Goal: Information Seeking & Learning: Learn about a topic

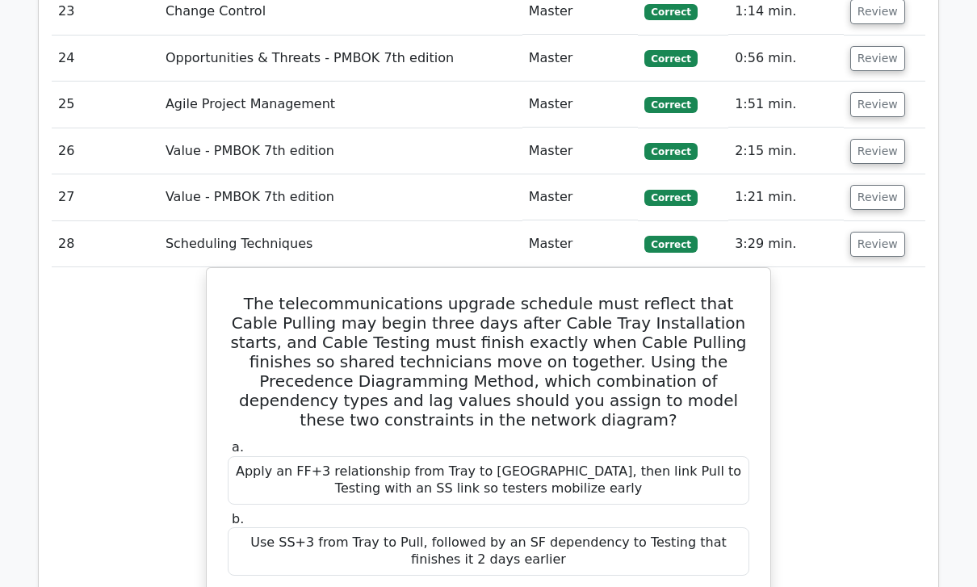
scroll to position [2971, 0]
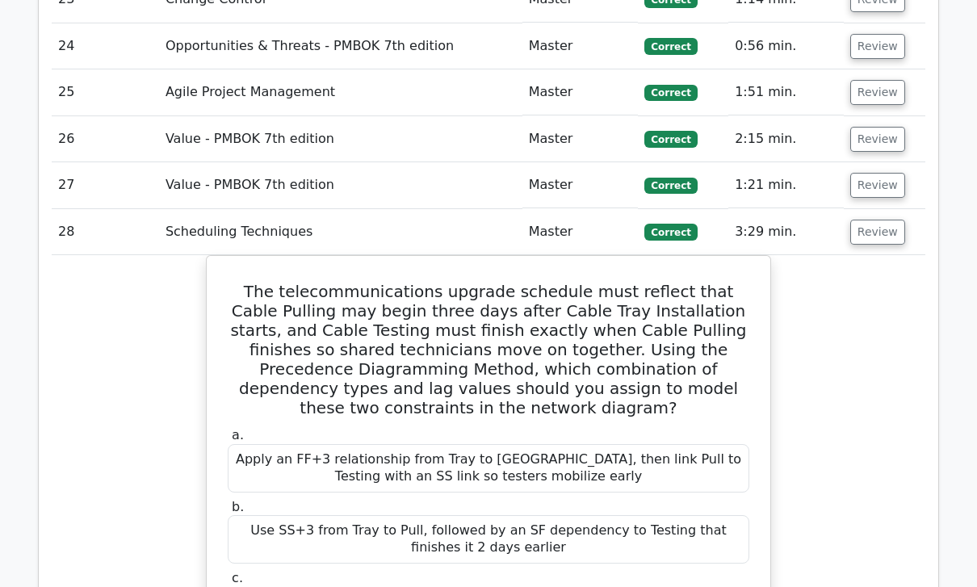
click at [874, 220] on button "Review" at bounding box center [877, 232] width 55 height 25
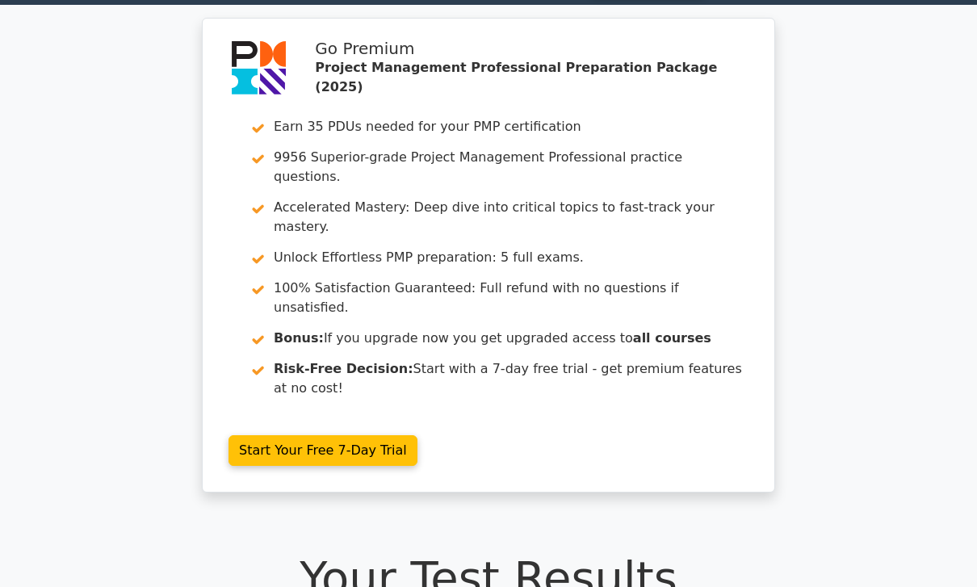
scroll to position [0, 0]
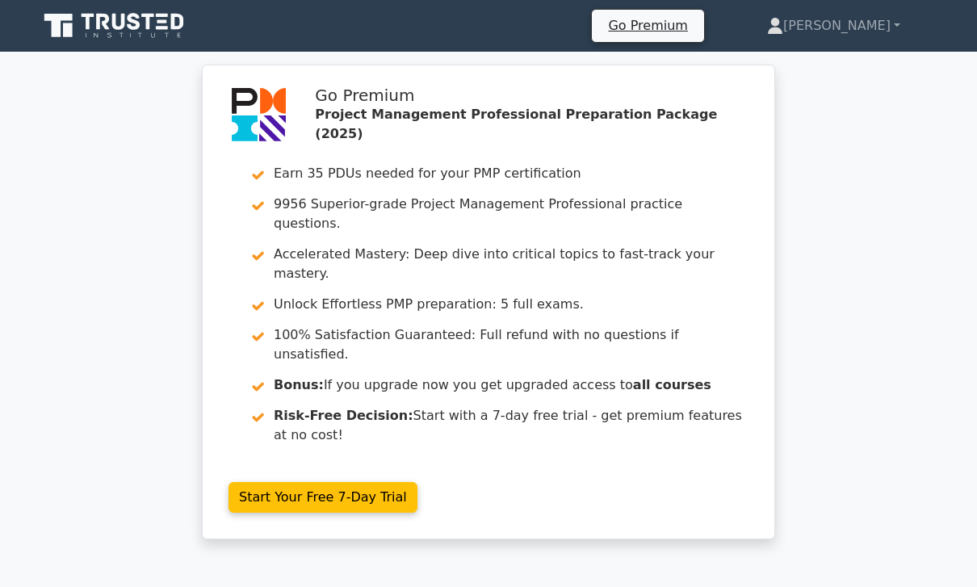
click at [876, 26] on link "[PERSON_NAME]" at bounding box center [833, 26] width 211 height 32
click at [845, 66] on link "Profile" at bounding box center [793, 64] width 128 height 26
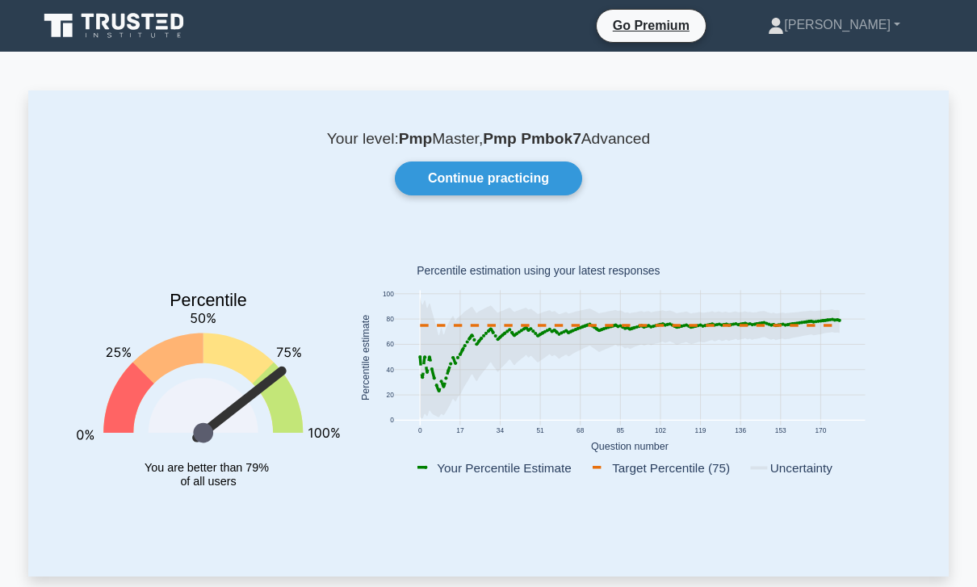
click at [504, 166] on link "Continue practicing" at bounding box center [488, 178] width 187 height 34
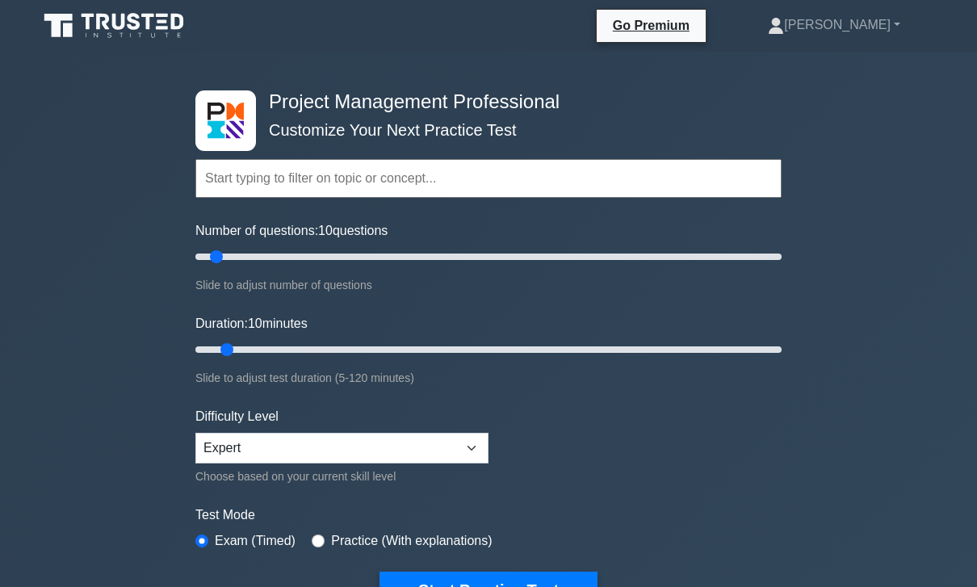
type input "45"
click at [320, 264] on input "Number of questions: 10 questions" at bounding box center [488, 256] width 586 height 19
click at [371, 351] on input "Duration: 10 minutes" at bounding box center [488, 349] width 586 height 19
type input "60"
click at [468, 349] on input "Duration: 40 minutes" at bounding box center [488, 349] width 586 height 19
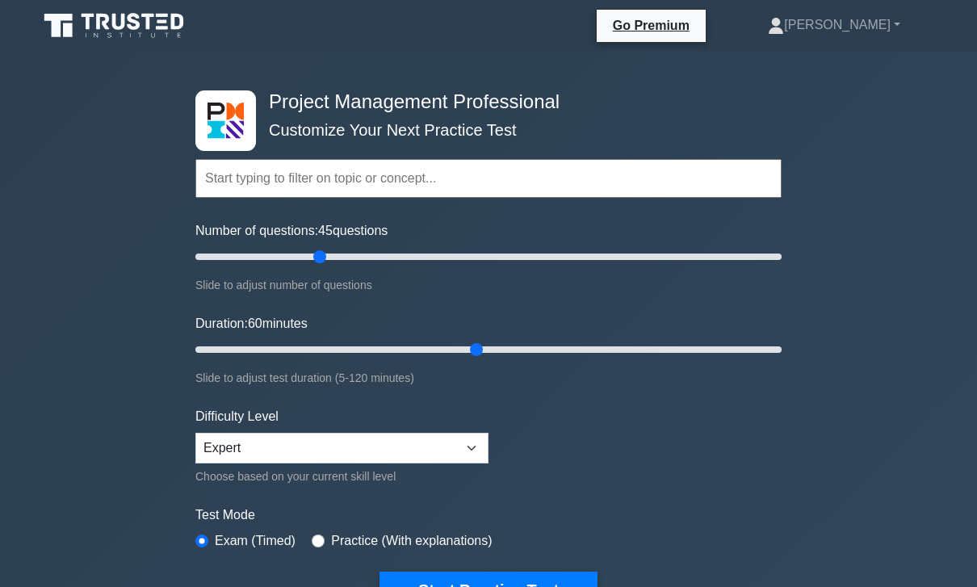
type input "25"
click at [258, 262] on input "Number of questions: 45 questions" at bounding box center [488, 256] width 586 height 19
click at [262, 328] on span "60" at bounding box center [255, 324] width 15 height 14
click at [277, 340] on input "Duration: 60 minutes" at bounding box center [488, 349] width 586 height 19
click at [296, 344] on input "Duration: 60 minutes" at bounding box center [488, 349] width 586 height 19
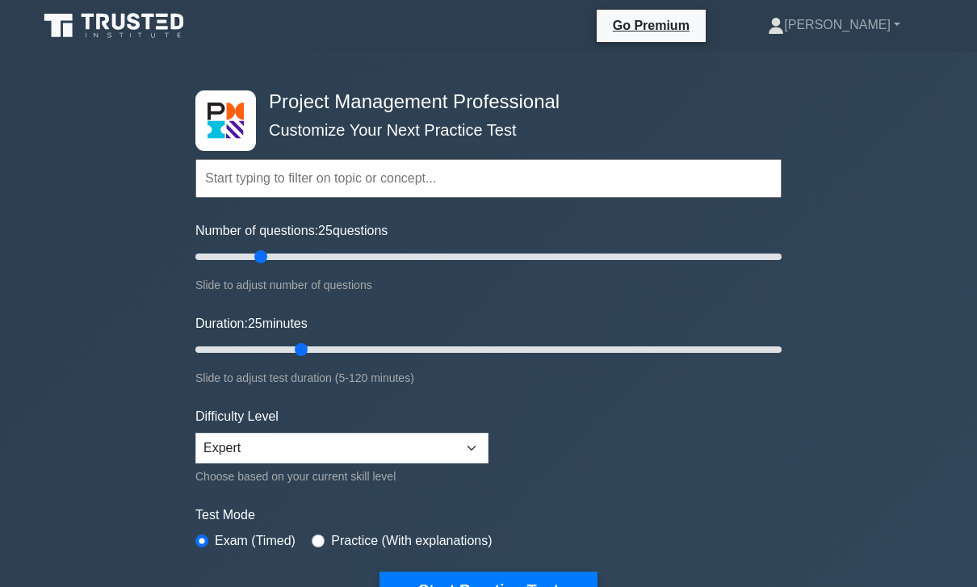
type input "35"
click at [357, 349] on input "Duration: 25 minutes" at bounding box center [488, 349] width 586 height 19
click at [256, 275] on div "Slide to adjust number of questions" at bounding box center [488, 284] width 586 height 19
click at [236, 261] on input "Number of questions: 25 questions" at bounding box center [488, 256] width 586 height 19
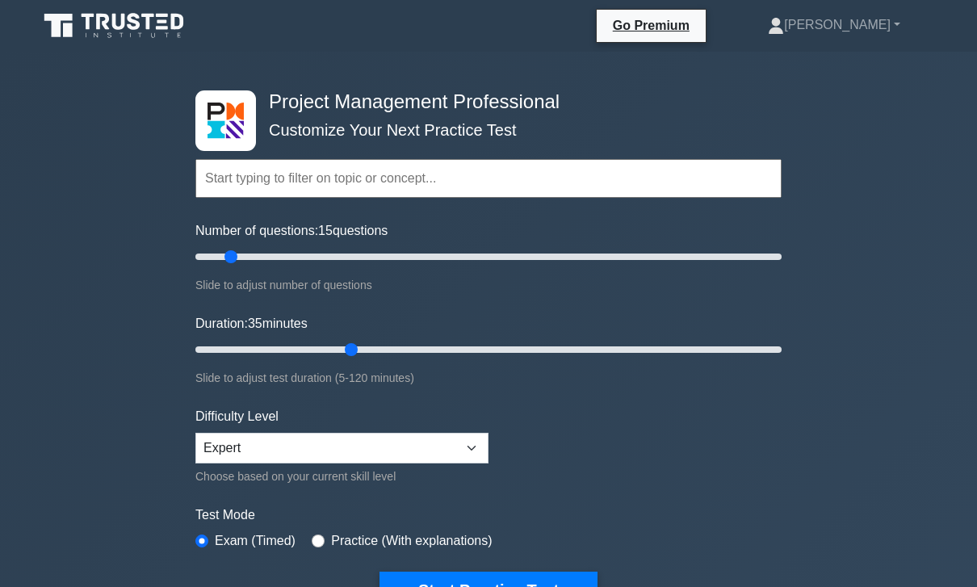
click at [244, 262] on input "Number of questions: 15 questions" at bounding box center [488, 256] width 586 height 19
type input "25"
click at [258, 258] on input "Number of questions: 20 questions" at bounding box center [488, 256] width 586 height 19
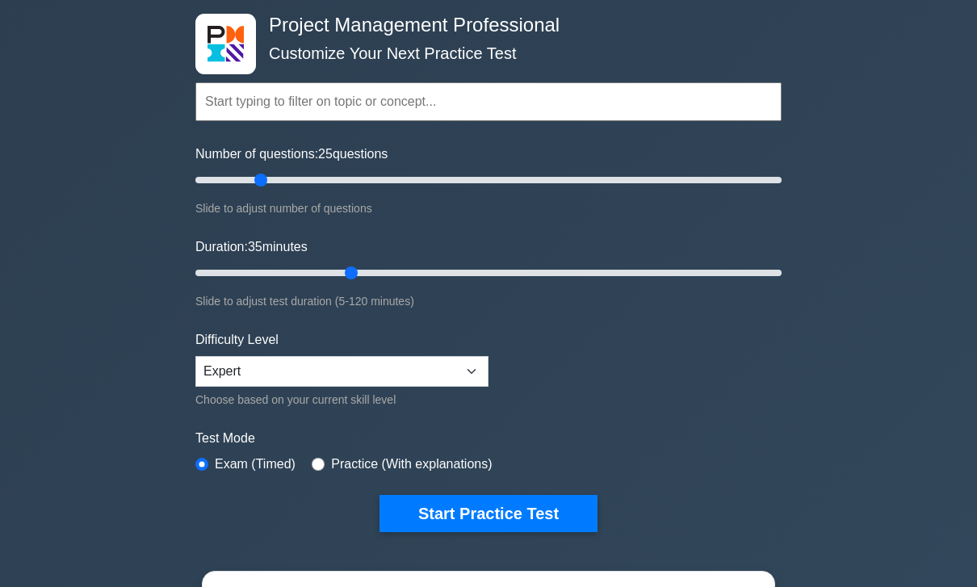
scroll to position [78, 0]
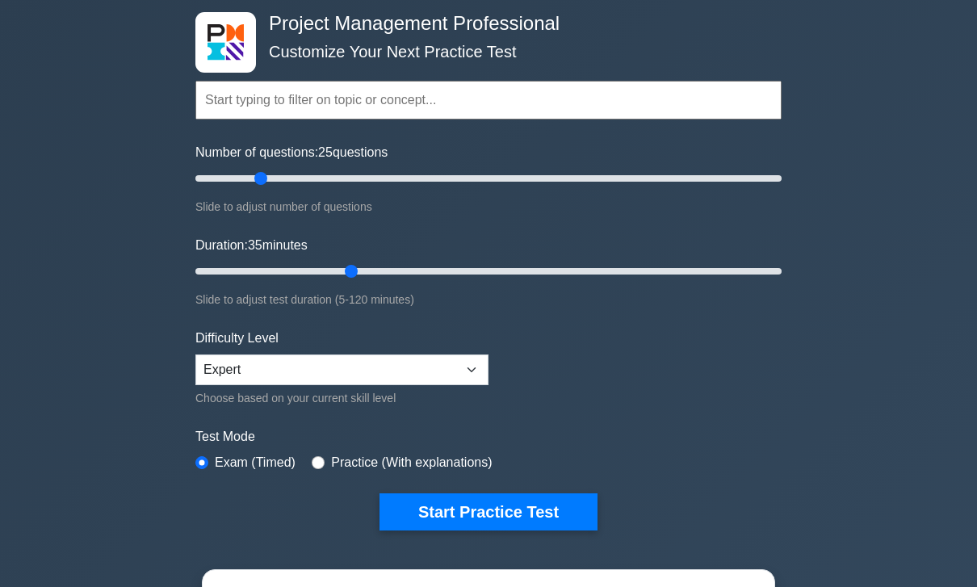
click at [494, 512] on button "Start Practice Test" at bounding box center [488, 512] width 218 height 37
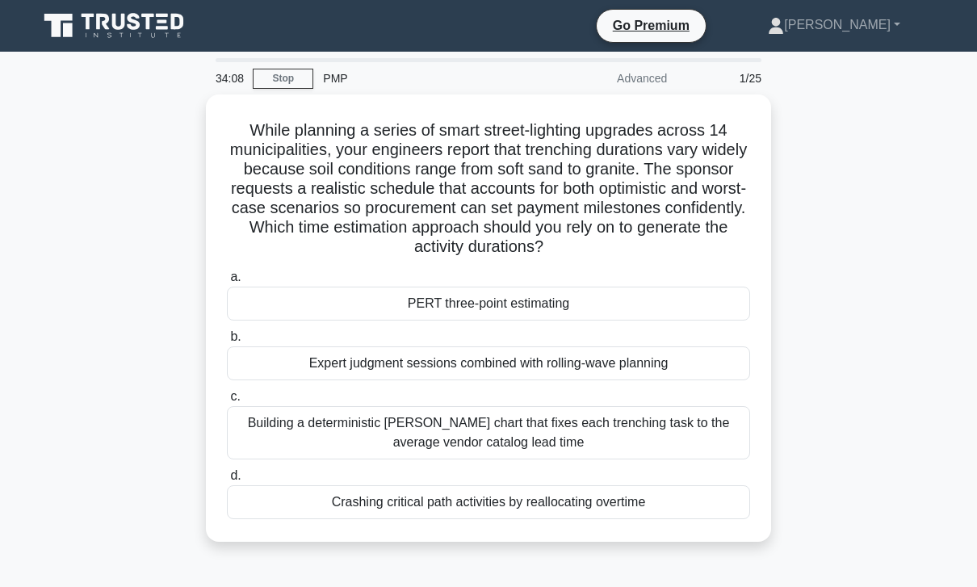
click at [611, 321] on div "PERT three-point estimating" at bounding box center [488, 304] width 523 height 34
click at [227, 283] on input "a. PERT three-point estimating" at bounding box center [227, 277] width 0 height 10
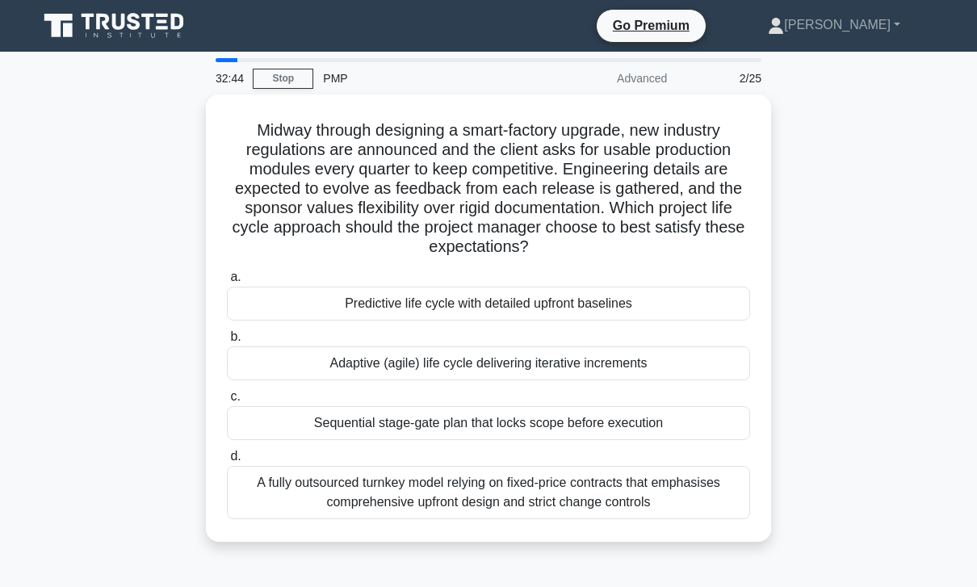
click at [602, 380] on div "Adaptive (agile) life cycle delivering iterative increments" at bounding box center [488, 363] width 523 height 34
click at [227, 342] on input "b. Adaptive (agile) life cycle delivering iterative increments" at bounding box center [227, 337] width 0 height 10
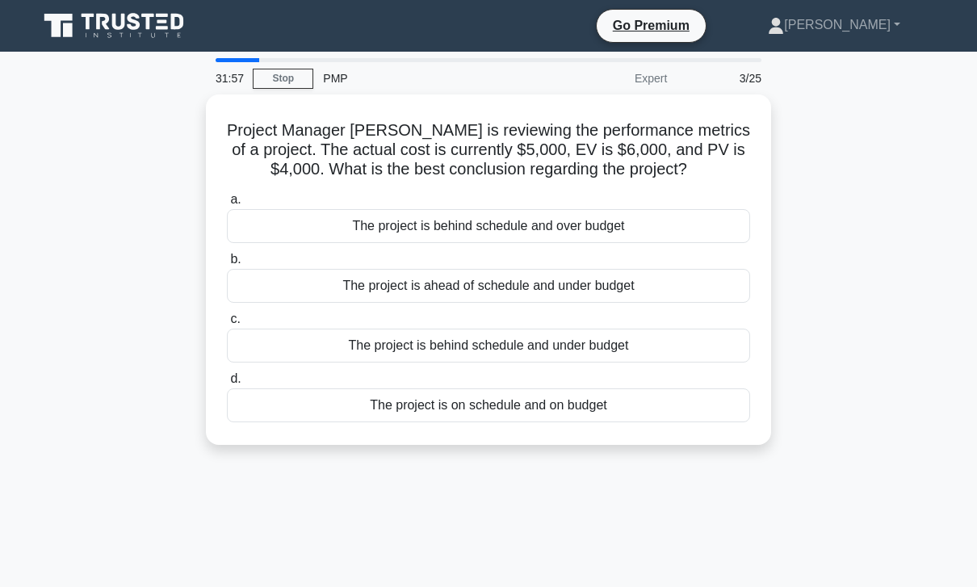
click at [641, 303] on div "The project is ahead of schedule and under budget" at bounding box center [488, 286] width 523 height 34
click at [227, 265] on input "b. The project is ahead of schedule and under budget" at bounding box center [227, 259] width 0 height 10
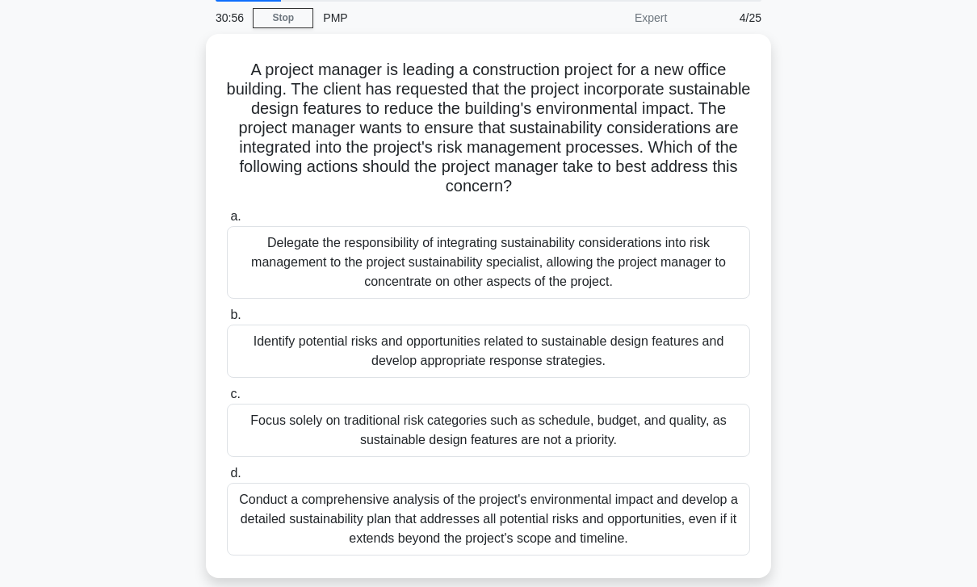
scroll to position [91, 0]
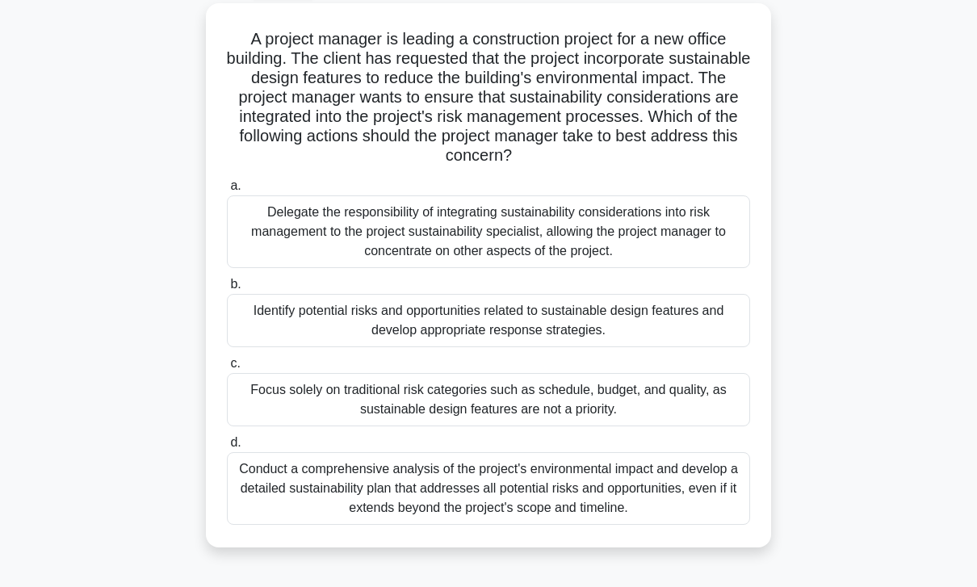
click at [556, 518] on div "Conduct a comprehensive analysis of the project's environmental impact and deve…" at bounding box center [488, 488] width 523 height 73
click at [227, 448] on input "d. Conduct a comprehensive analysis of the project's environmental impact and d…" at bounding box center [227, 443] width 0 height 10
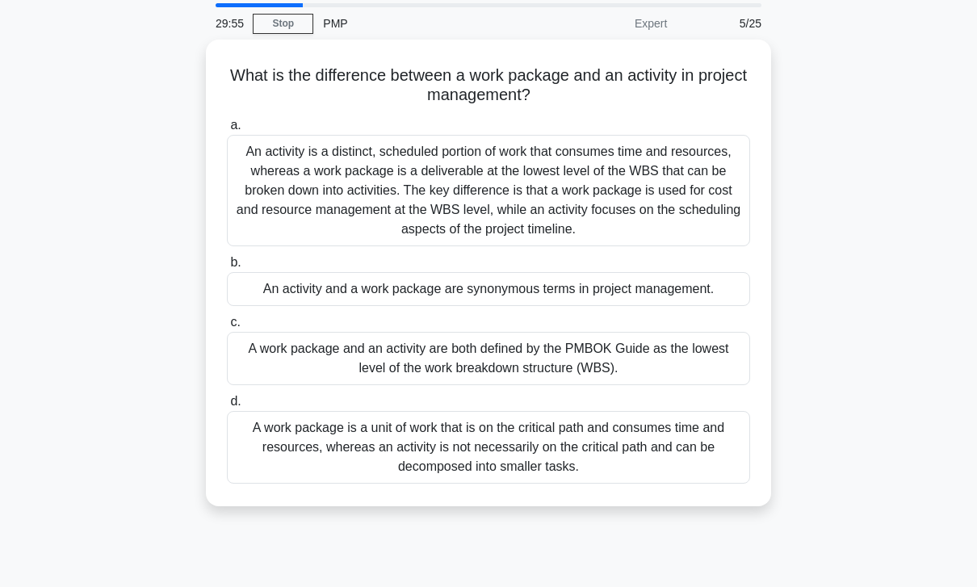
scroll to position [0, 0]
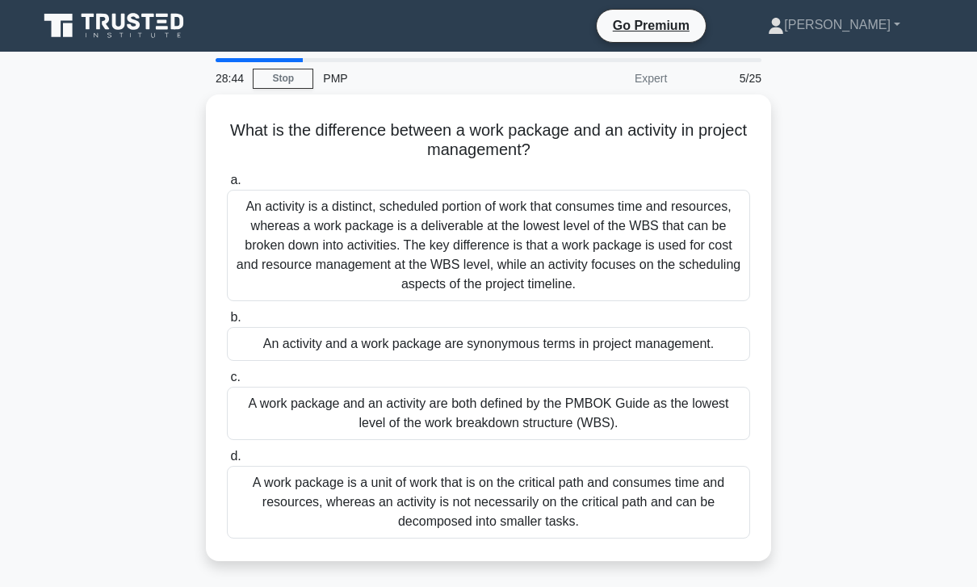
click at [677, 224] on div "An activity is a distinct, scheduled portion of work that consumes time and res…" at bounding box center [488, 245] width 523 height 111
click at [227, 186] on input "a. An activity is a distinct, scheduled portion of work that consumes time and …" at bounding box center [227, 180] width 0 height 10
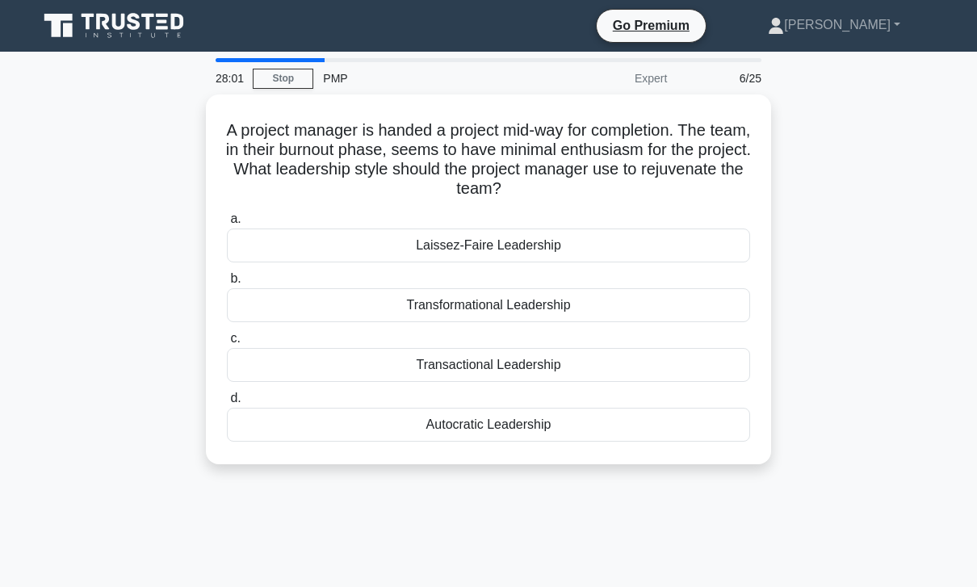
click at [627, 303] on div "Transformational Leadership" at bounding box center [488, 305] width 523 height 34
click at [227, 284] on input "b. Transformational Leadership" at bounding box center [227, 279] width 0 height 10
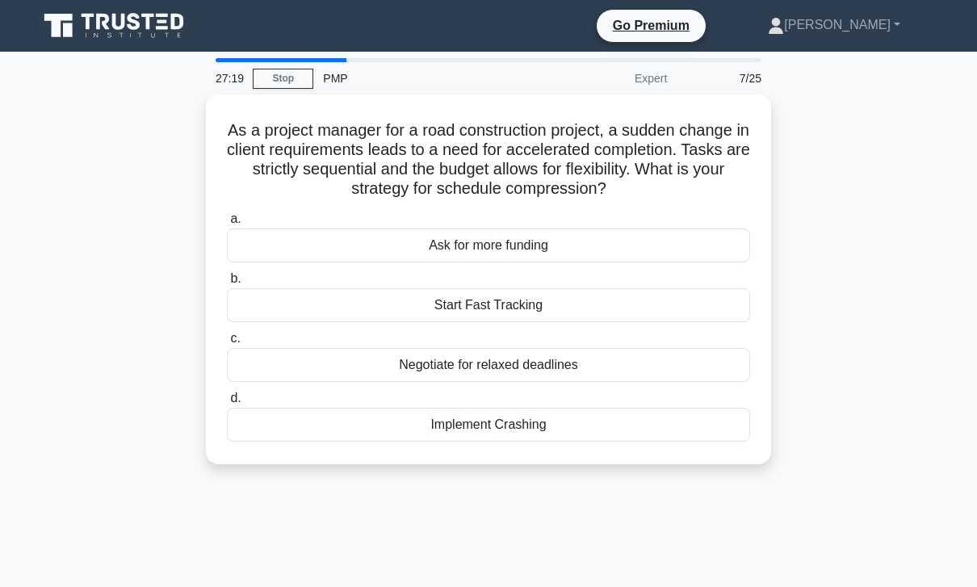
click at [573, 428] on div "Implement Crashing" at bounding box center [488, 425] width 523 height 34
click at [227, 404] on input "d. Implement Crashing" at bounding box center [227, 398] width 0 height 10
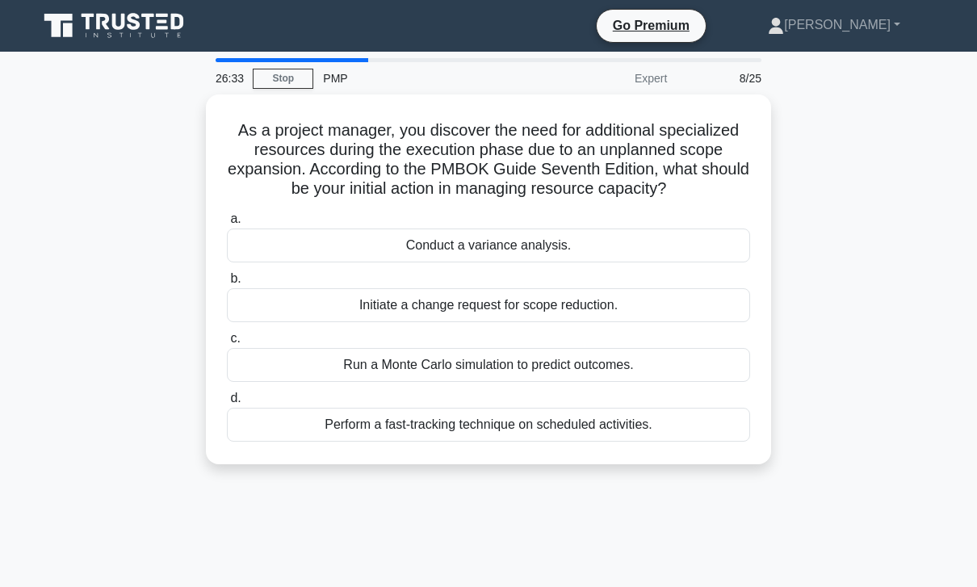
click at [607, 262] on div "Conduct a variance analysis." at bounding box center [488, 246] width 523 height 34
click at [227, 224] on input "a. Conduct a variance analysis." at bounding box center [227, 219] width 0 height 10
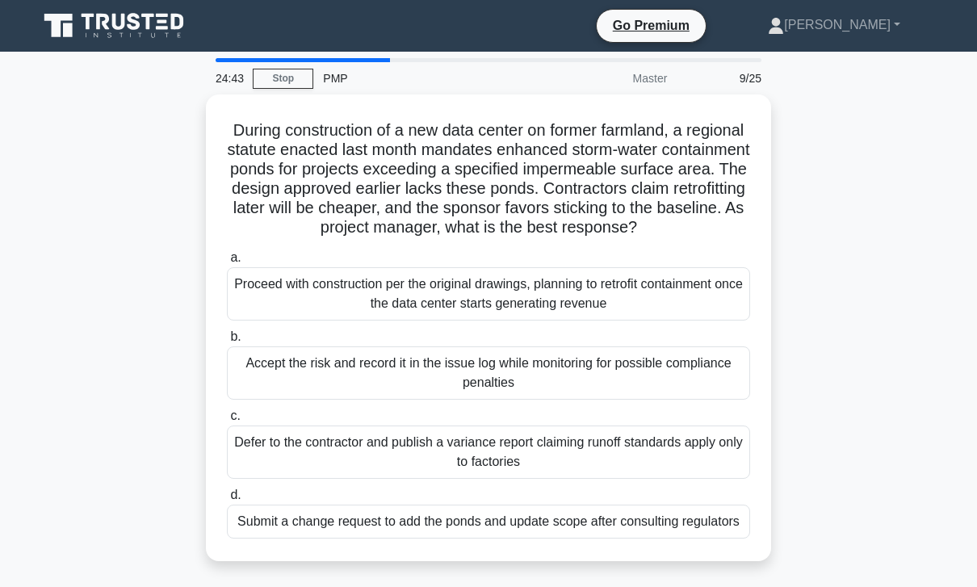
click at [694, 308] on div "Proceed with construction per the original drawings, planning to retrofit conta…" at bounding box center [488, 293] width 523 height 53
click at [227, 263] on input "a. Proceed with construction per the original drawings, planning to retrofit co…" at bounding box center [227, 258] width 0 height 10
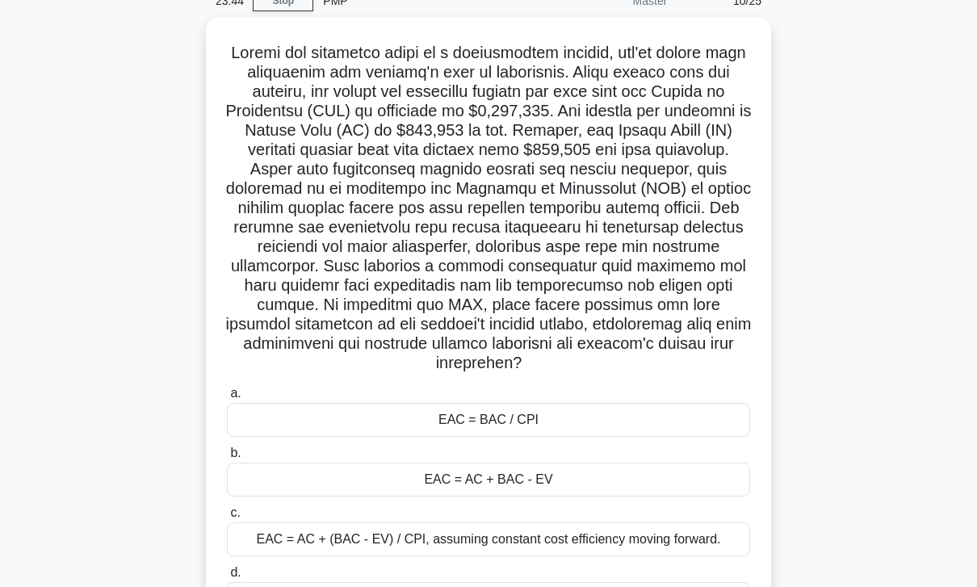
scroll to position [233, 0]
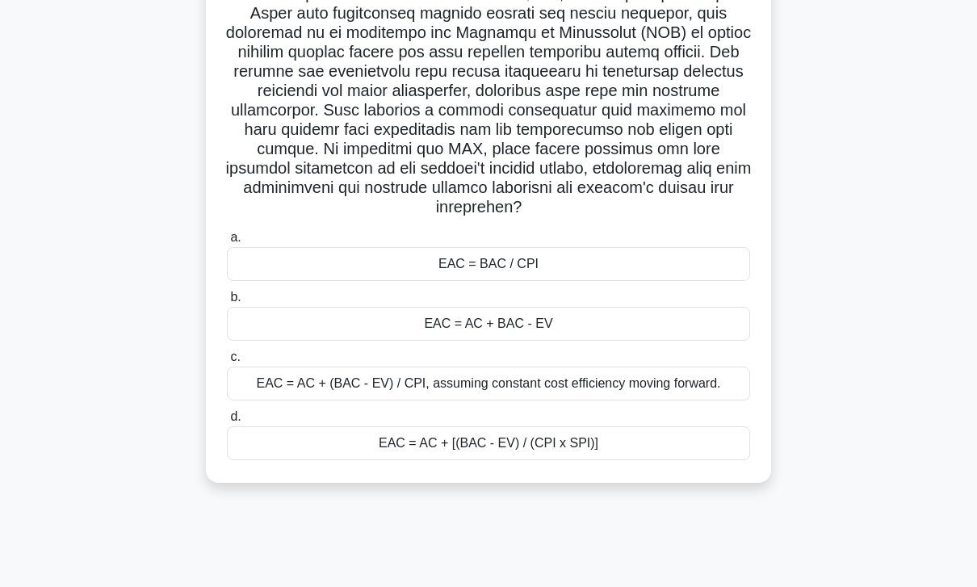
click at [608, 460] on div "EAC = AC + [(BAC - EV) / (CPI x SPI)]" at bounding box center [488, 443] width 523 height 34
click at [227, 422] on input "d. EAC = AC + [(BAC - EV) / (CPI x SPI)]" at bounding box center [227, 417] width 0 height 10
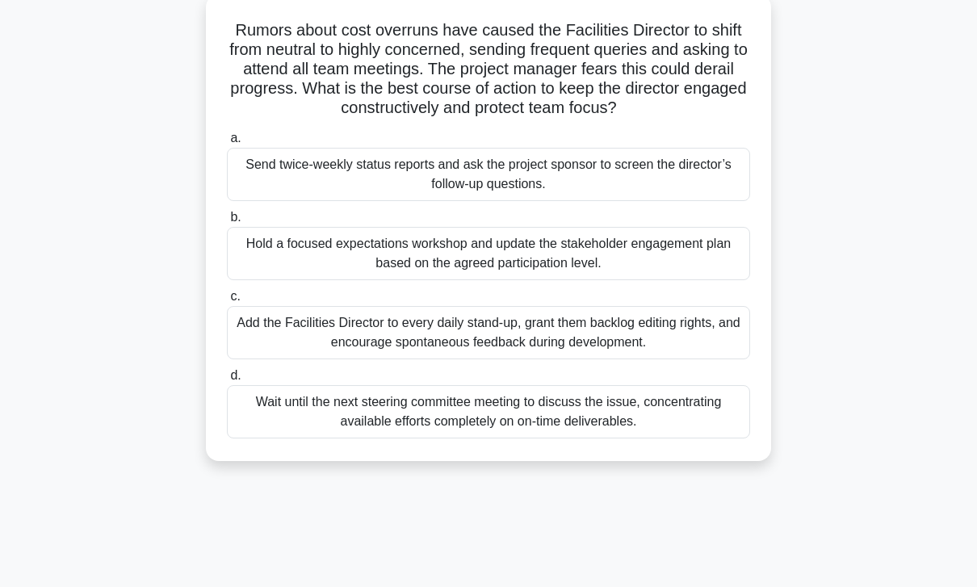
scroll to position [0, 0]
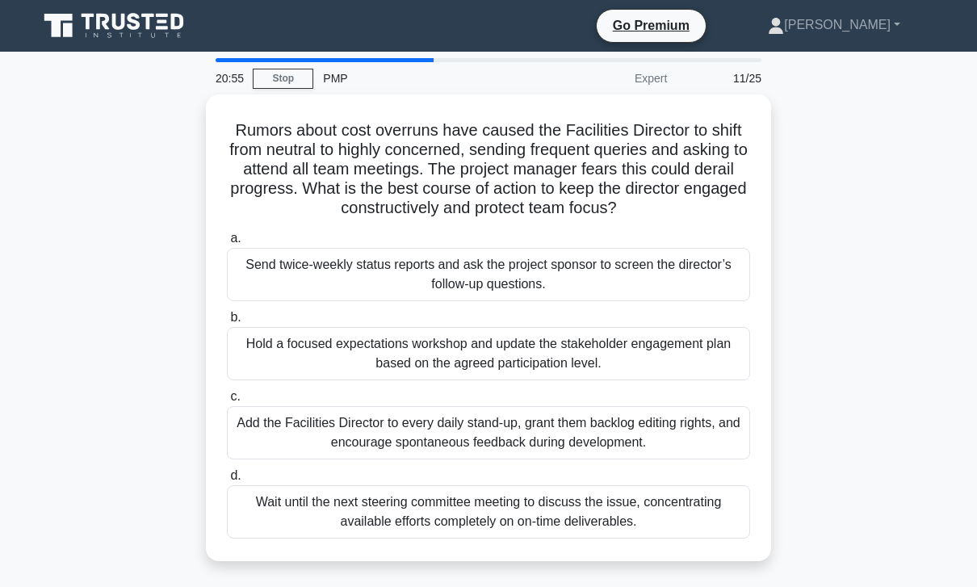
click at [689, 364] on div "Hold a focused expectations workshop and update the stakeholder engagement plan…" at bounding box center [488, 353] width 523 height 53
click at [227, 323] on input "b. Hold a focused expectations workshop and update the stakeholder engagement p…" at bounding box center [227, 317] width 0 height 10
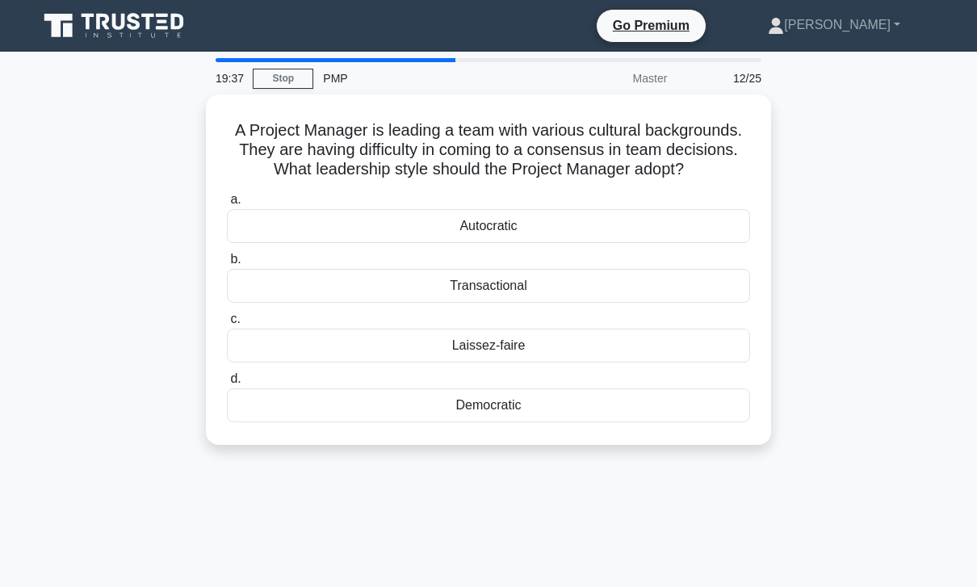
click at [577, 226] on div "Autocratic" at bounding box center [488, 226] width 523 height 34
click at [227, 205] on input "a. Autocratic" at bounding box center [227, 200] width 0 height 10
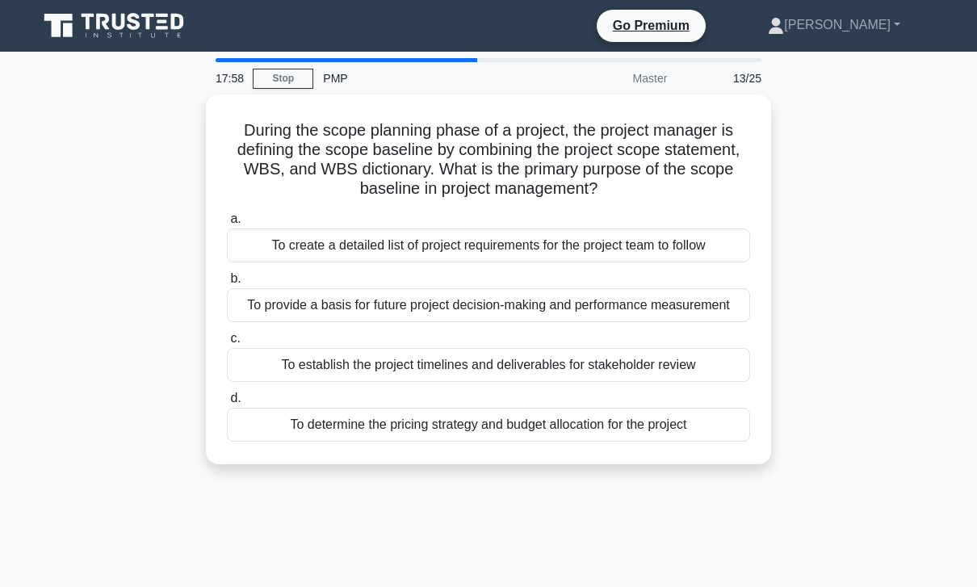
click at [668, 239] on div "To create a detailed list of project requirements for the project team to follow" at bounding box center [488, 246] width 523 height 34
click at [227, 224] on input "a. To create a detailed list of project requirements for the project team to fo…" at bounding box center [227, 219] width 0 height 10
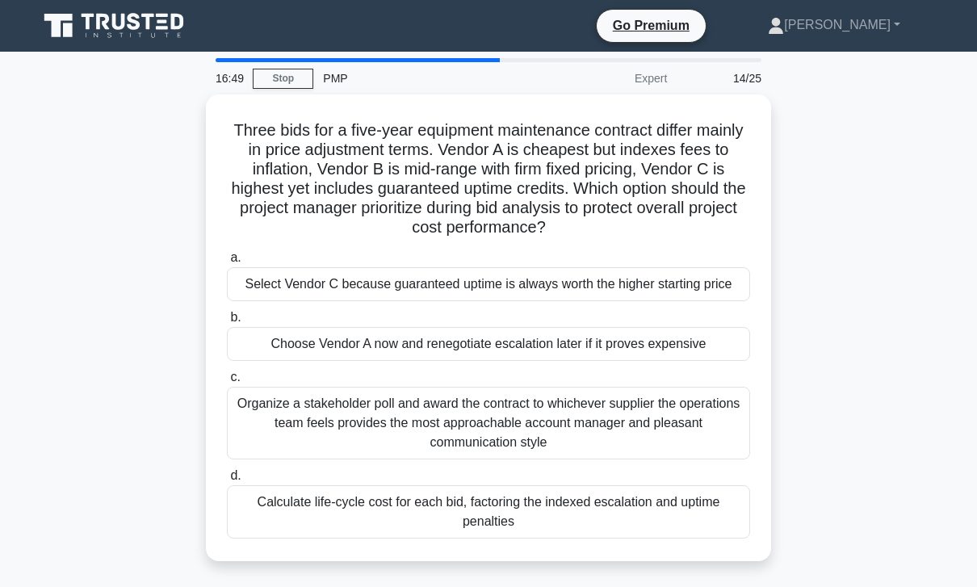
click at [607, 539] on div "Calculate life-cycle cost for each bid, factoring the indexed escalation and up…" at bounding box center [488, 511] width 523 height 53
click at [227, 481] on input "d. Calculate life-cycle cost for each bid, factoring the indexed escalation and…" at bounding box center [227, 476] width 0 height 10
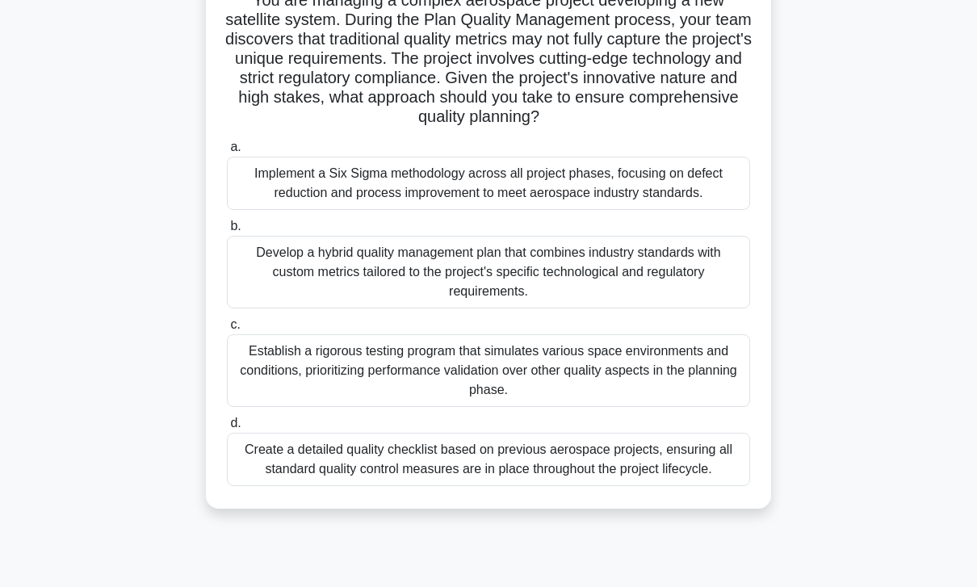
scroll to position [136, 0]
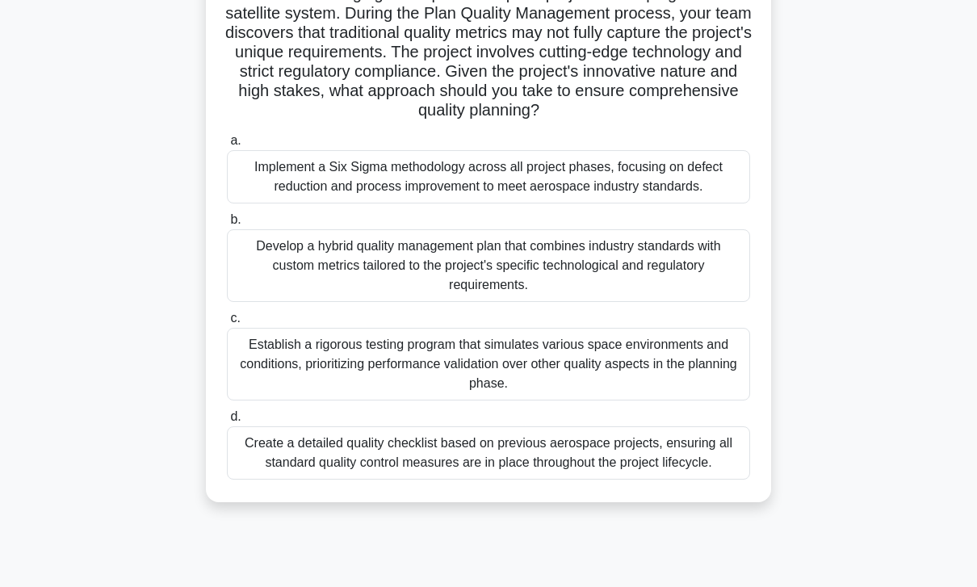
click at [604, 302] on div "Develop a hybrid quality management plan that combines industry standards with …" at bounding box center [488, 265] width 523 height 73
click at [227, 225] on input "b. Develop a hybrid quality management plan that combines industry standards wi…" at bounding box center [227, 220] width 0 height 10
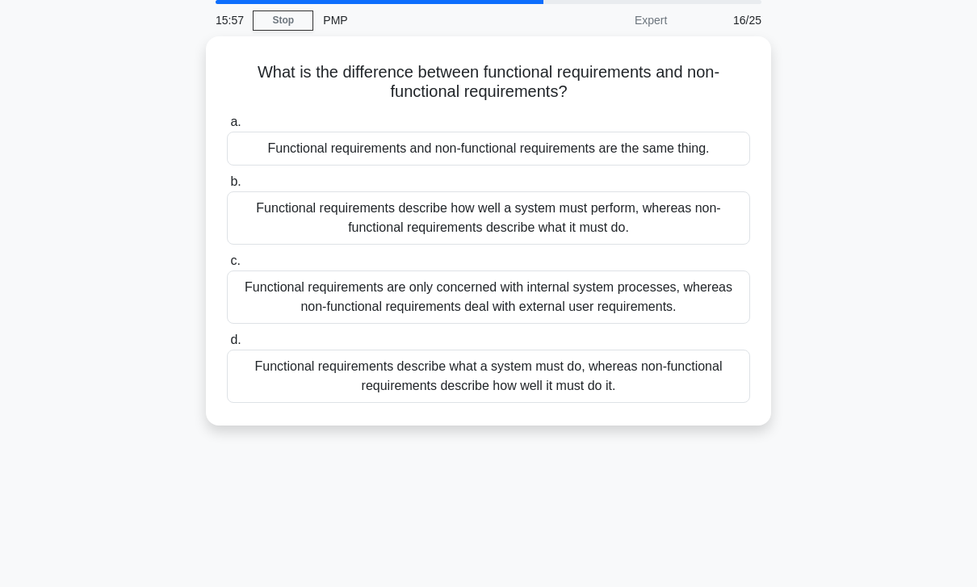
scroll to position [0, 0]
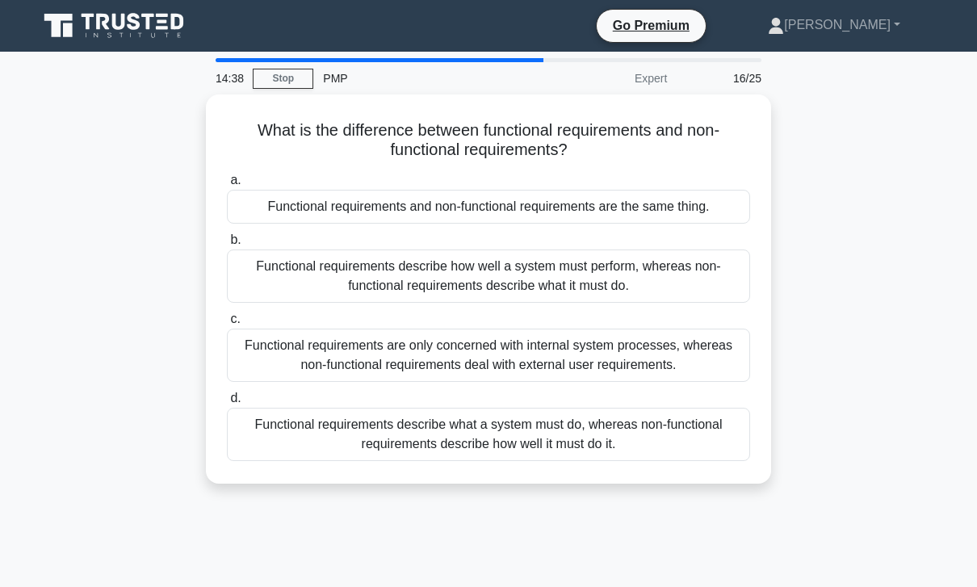
click at [551, 435] on div "Functional requirements describe what a system must do, whereas non-functional …" at bounding box center [488, 434] width 523 height 53
click at [227, 404] on input "d. Functional requirements describe what a system must do, whereas non-function…" at bounding box center [227, 398] width 0 height 10
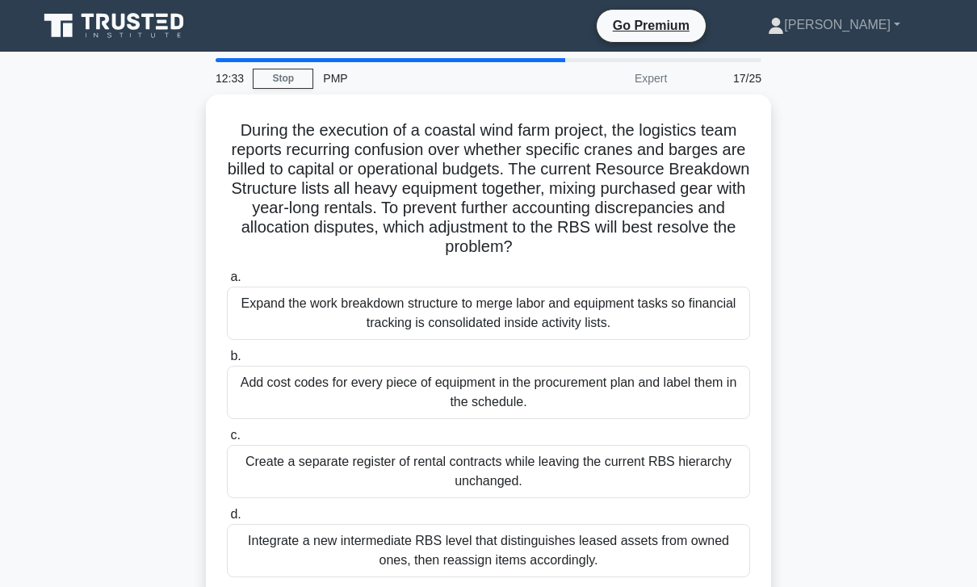
click at [668, 340] on div "Expand the work breakdown structure to merge labor and equipment tasks so finan…" at bounding box center [488, 313] width 523 height 53
click at [227, 283] on input "a. Expand the work breakdown structure to merge labor and equipment tasks so fi…" at bounding box center [227, 277] width 0 height 10
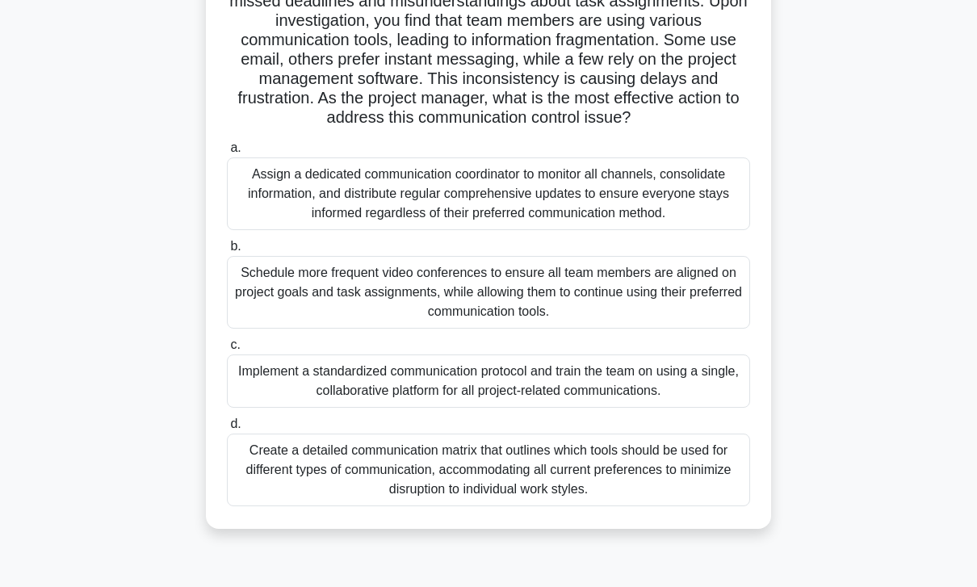
scroll to position [173, 0]
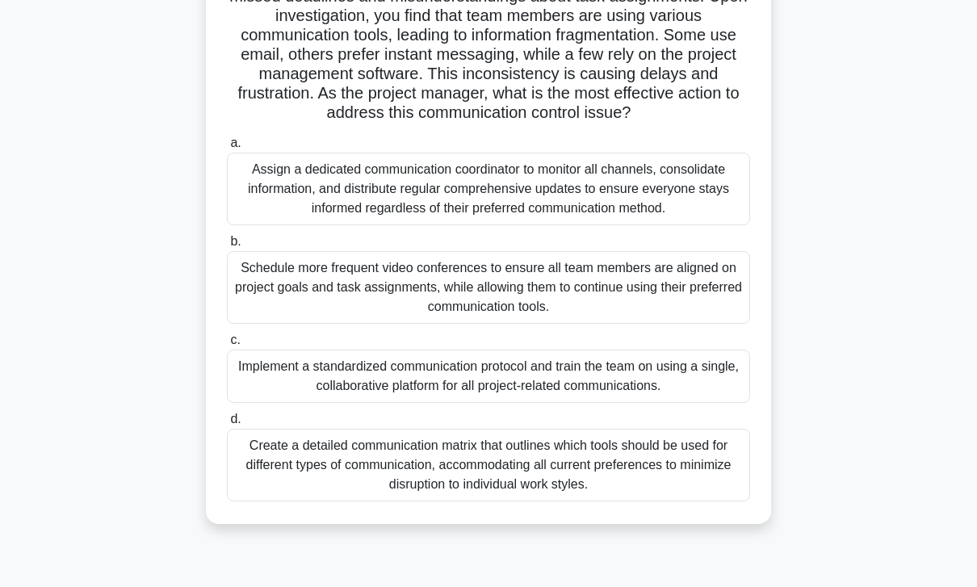
click at [678, 399] on div "Implement a standardized communication protocol and train the team on using a s…" at bounding box center [488, 376] width 523 height 53
click at [227, 346] on input "c. Implement a standardized communication protocol and train the team on using …" at bounding box center [227, 340] width 0 height 10
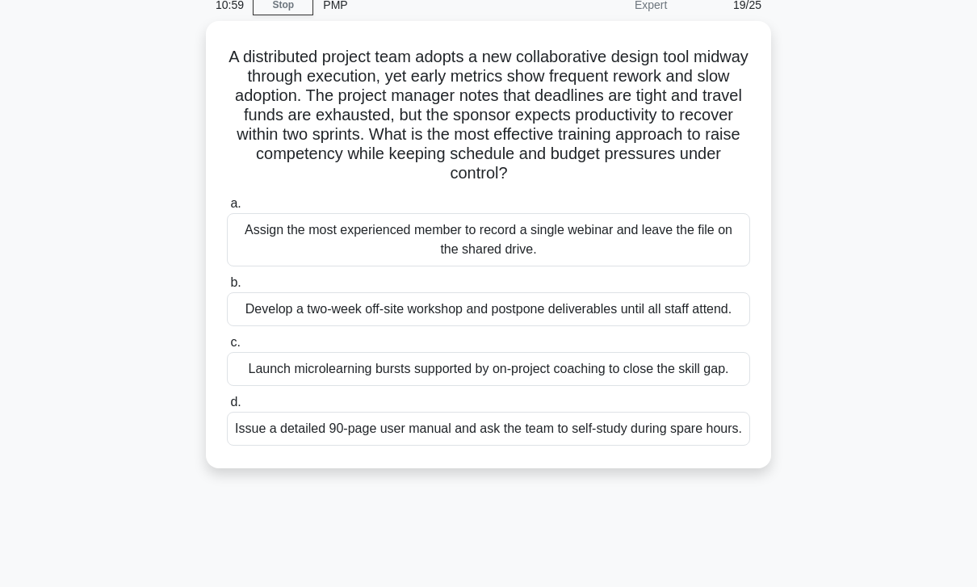
scroll to position [0, 0]
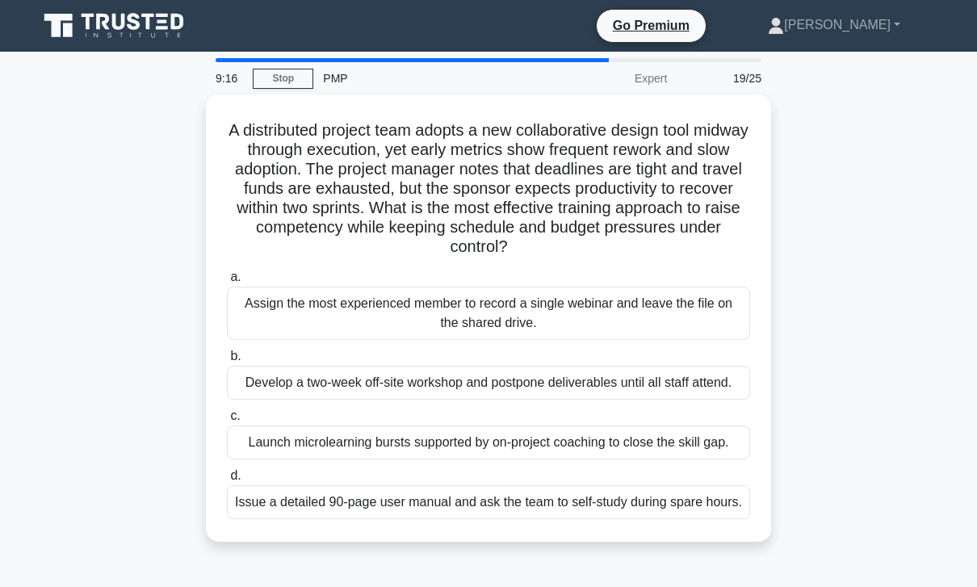
click at [612, 459] on div "Launch microlearning bursts supported by on-project coaching to close the skill…" at bounding box center [488, 443] width 523 height 34
click at [227, 421] on input "c. Launch microlearning bursts supported by on-project coaching to close the sk…" at bounding box center [227, 416] width 0 height 10
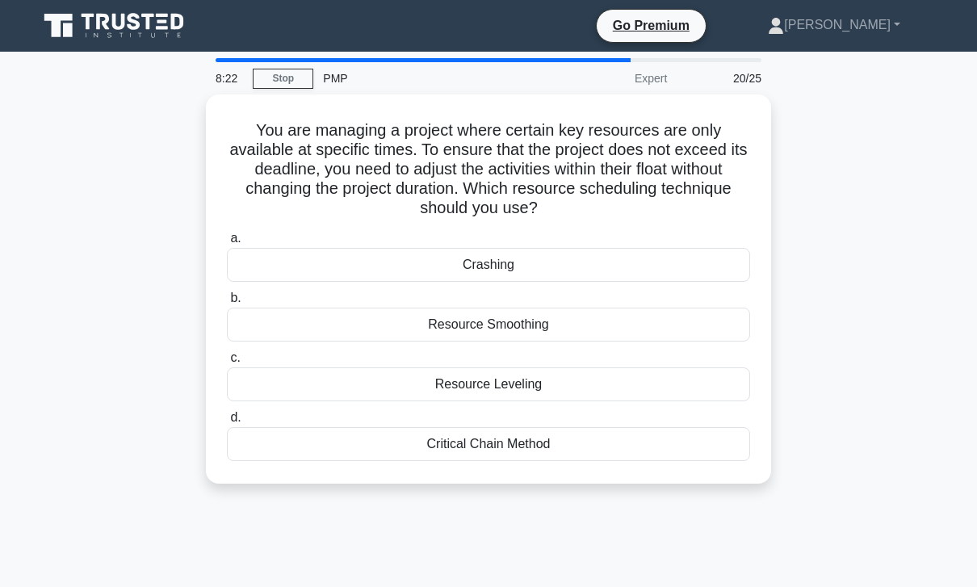
click at [571, 389] on div "Resource Leveling" at bounding box center [488, 384] width 523 height 34
click at [227, 363] on input "c. Resource Leveling" at bounding box center [227, 358] width 0 height 10
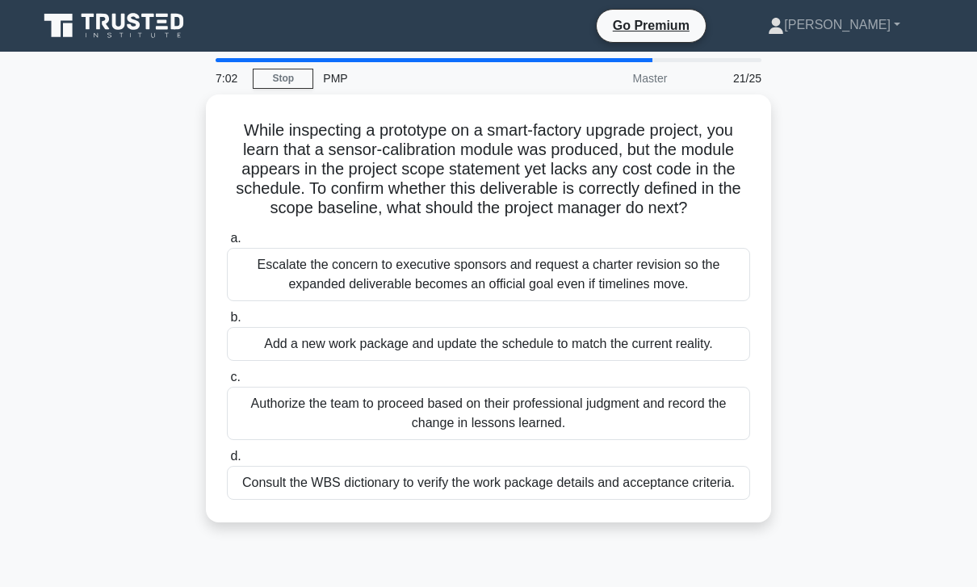
click at [628, 500] on div "Consult the WBS dictionary to verify the work package details and acceptance cr…" at bounding box center [488, 483] width 523 height 34
click at [227, 462] on input "d. Consult the WBS dictionary to verify the work package details and acceptance…" at bounding box center [227, 456] width 0 height 10
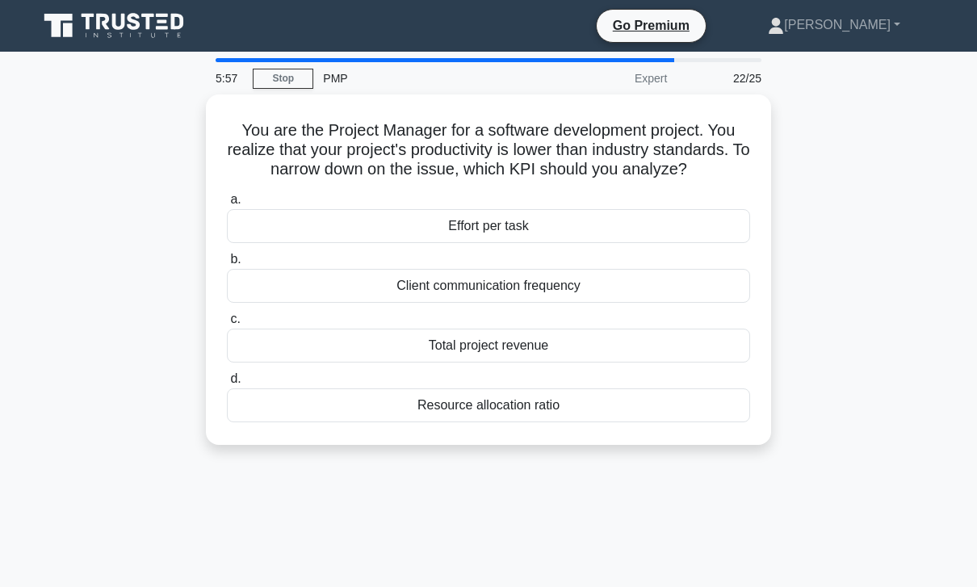
click at [590, 417] on div "Resource allocation ratio" at bounding box center [488, 405] width 523 height 34
click at [227, 384] on input "d. Resource allocation ratio" at bounding box center [227, 379] width 0 height 10
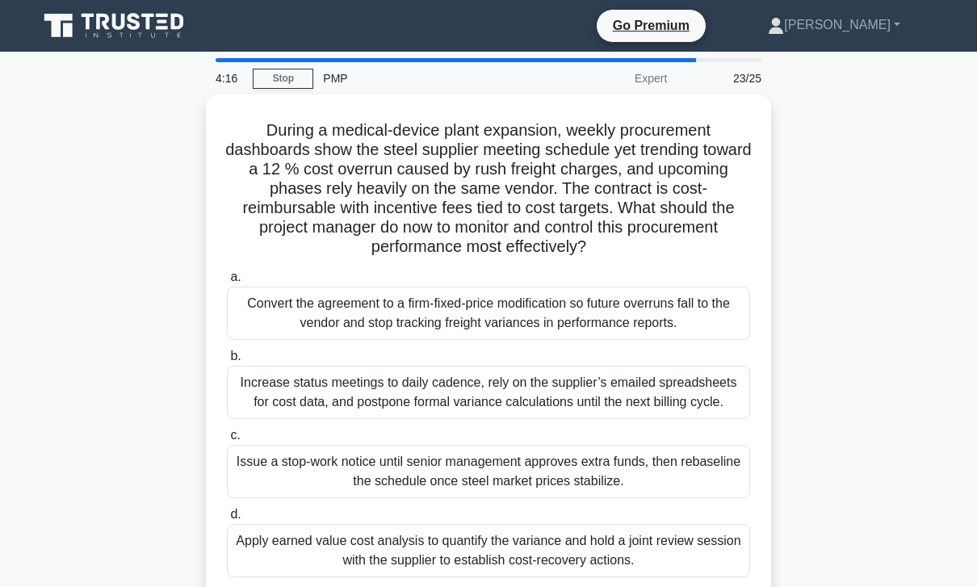
click at [670, 571] on div "Apply earned value cost analysis to quantify the variance and hold a joint revi…" at bounding box center [488, 550] width 523 height 53
click at [227, 520] on input "d. Apply earned value cost analysis to quantify the variance and hold a joint r…" at bounding box center [227, 514] width 0 height 10
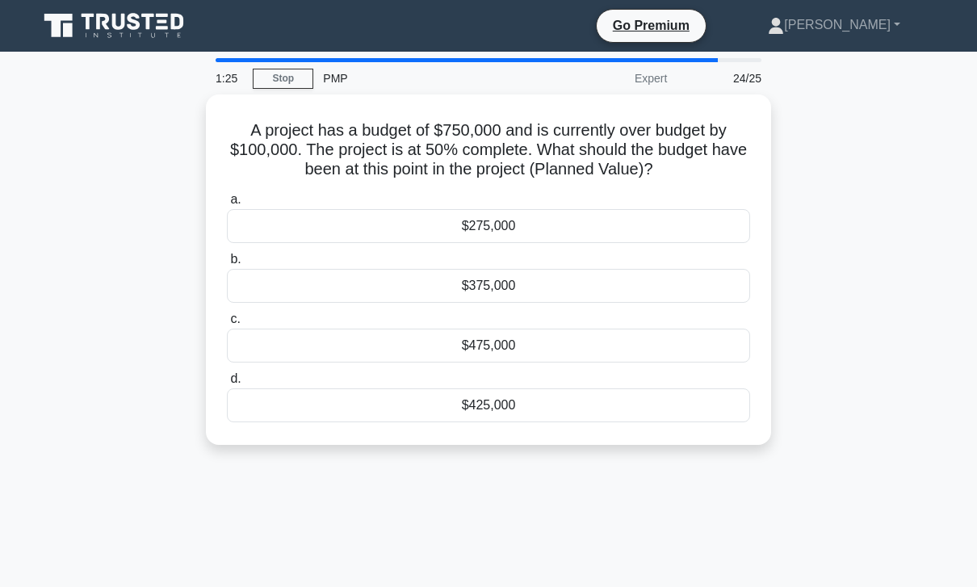
click at [564, 303] on div "$375,000" at bounding box center [488, 286] width 523 height 34
click at [227, 265] on input "b. $375,000" at bounding box center [227, 259] width 0 height 10
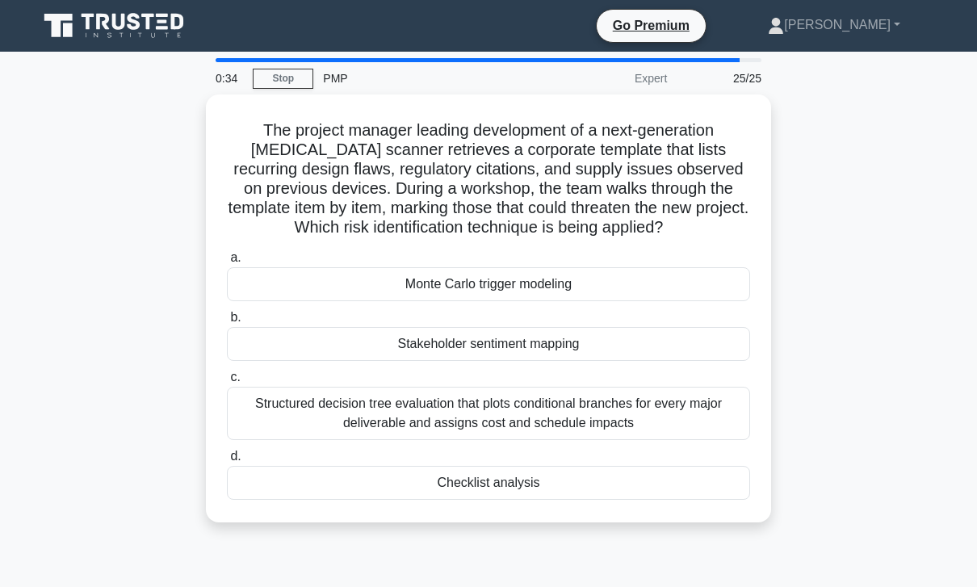
click at [537, 500] on div "Checklist analysis" at bounding box center [488, 483] width 523 height 34
click at [227, 462] on input "d. Checklist analysis" at bounding box center [227, 456] width 0 height 10
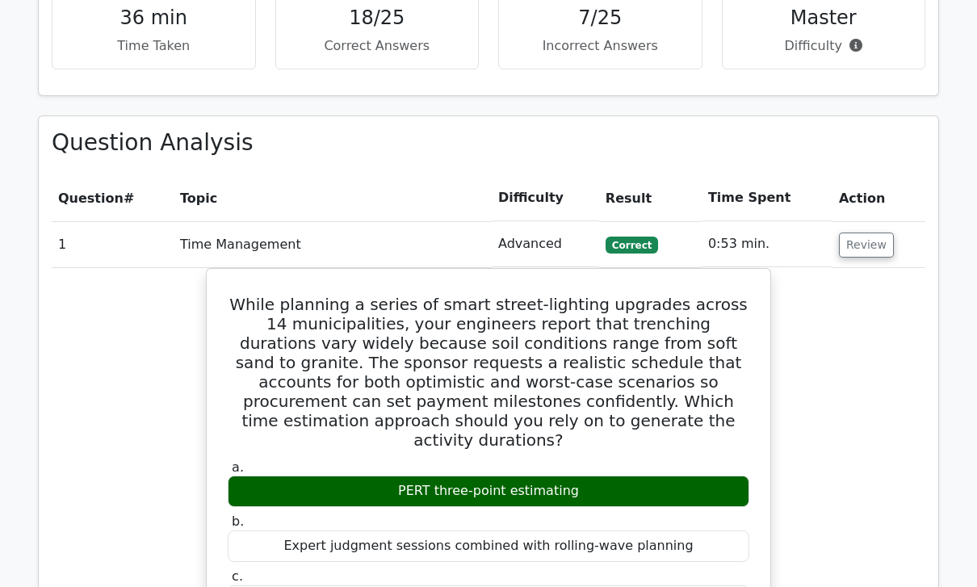
scroll to position [1749, 0]
click at [870, 233] on button "Review" at bounding box center [866, 245] width 55 height 25
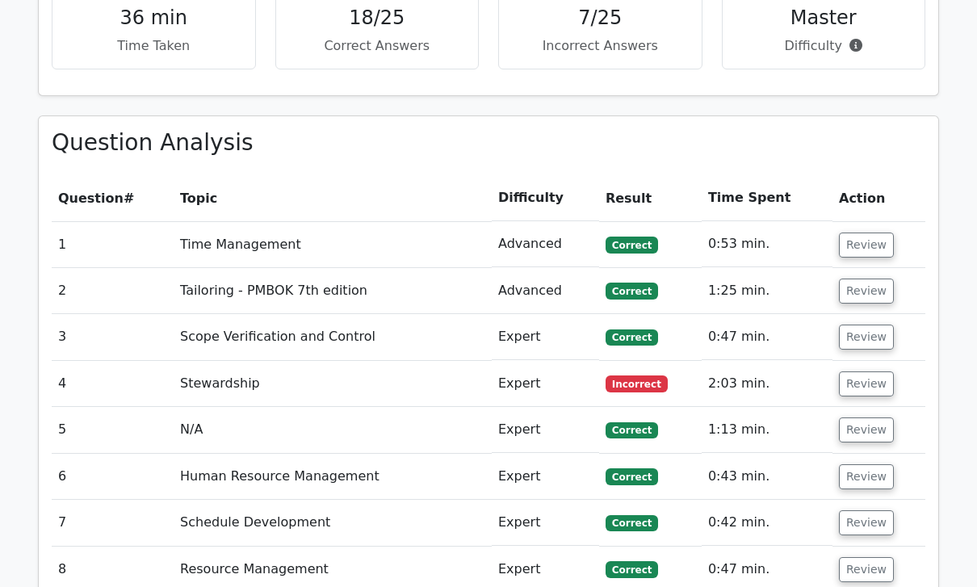
scroll to position [1750, 0]
click at [868, 279] on button "Review" at bounding box center [866, 291] width 55 height 25
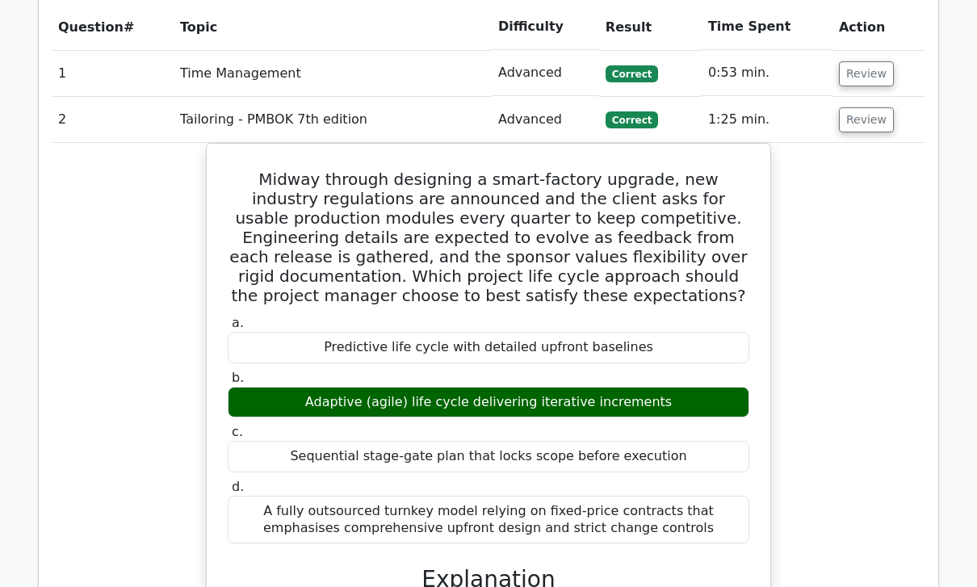
scroll to position [1898, 0]
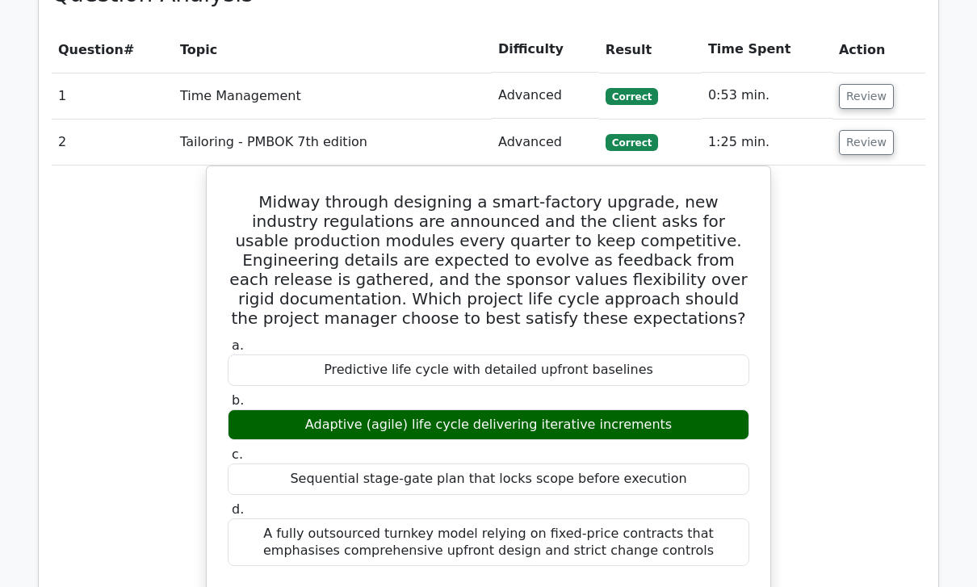
click at [848, 130] on button "Review" at bounding box center [866, 142] width 55 height 25
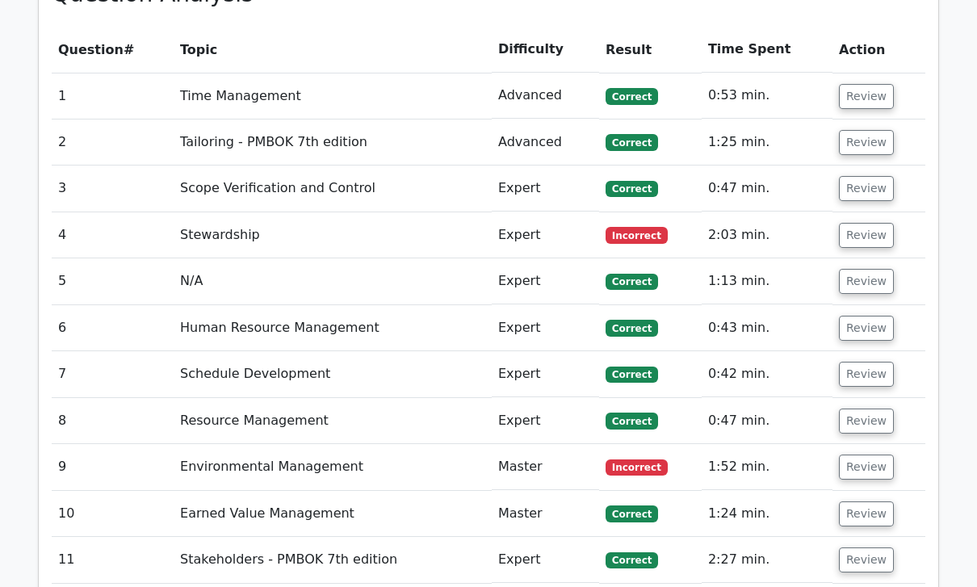
click at [870, 176] on button "Review" at bounding box center [866, 188] width 55 height 25
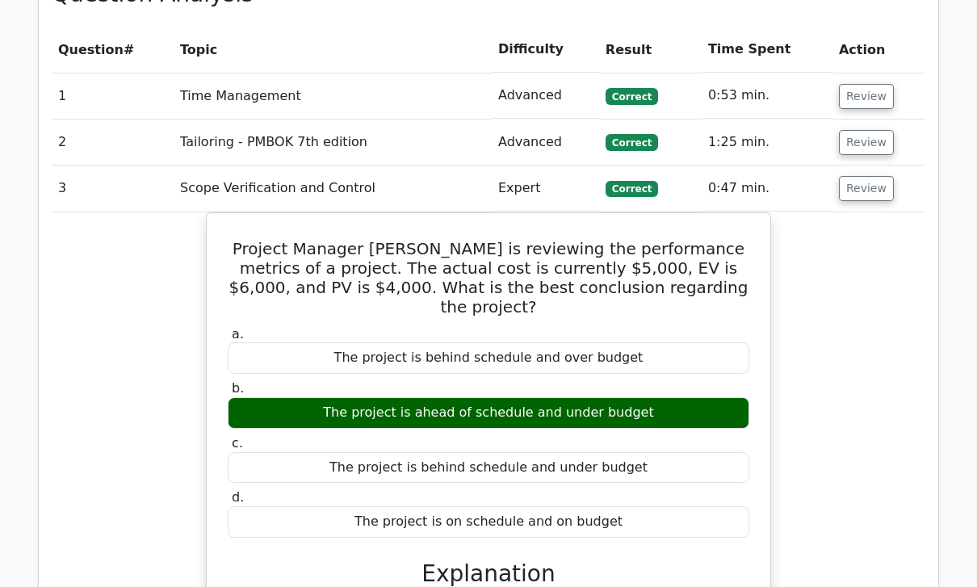
click at [868, 166] on td "Review" at bounding box center [878, 189] width 93 height 46
click at [862, 176] on button "Review" at bounding box center [866, 188] width 55 height 25
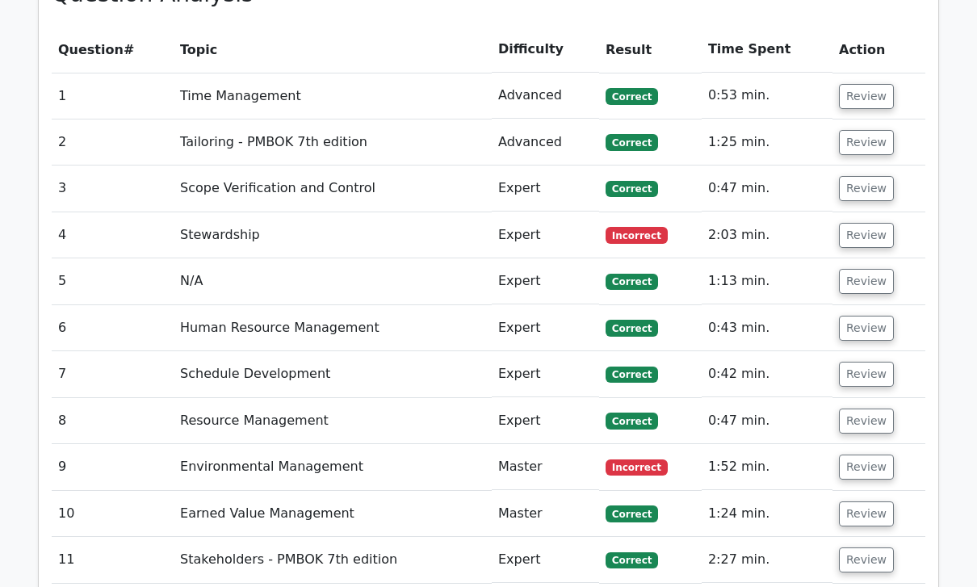
click at [878, 212] on td "Review" at bounding box center [878, 235] width 93 height 46
click at [870, 223] on button "Review" at bounding box center [866, 235] width 55 height 25
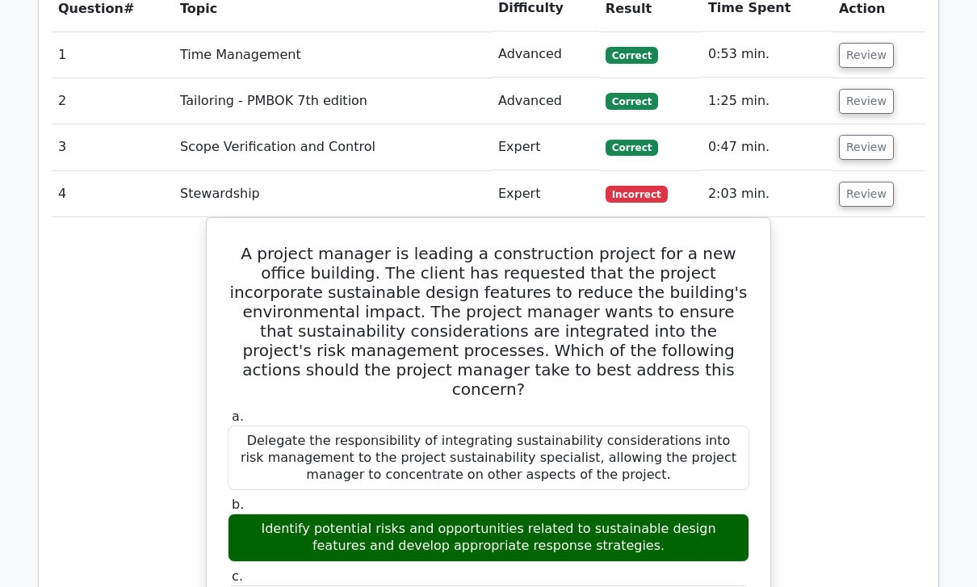
scroll to position [1927, 0]
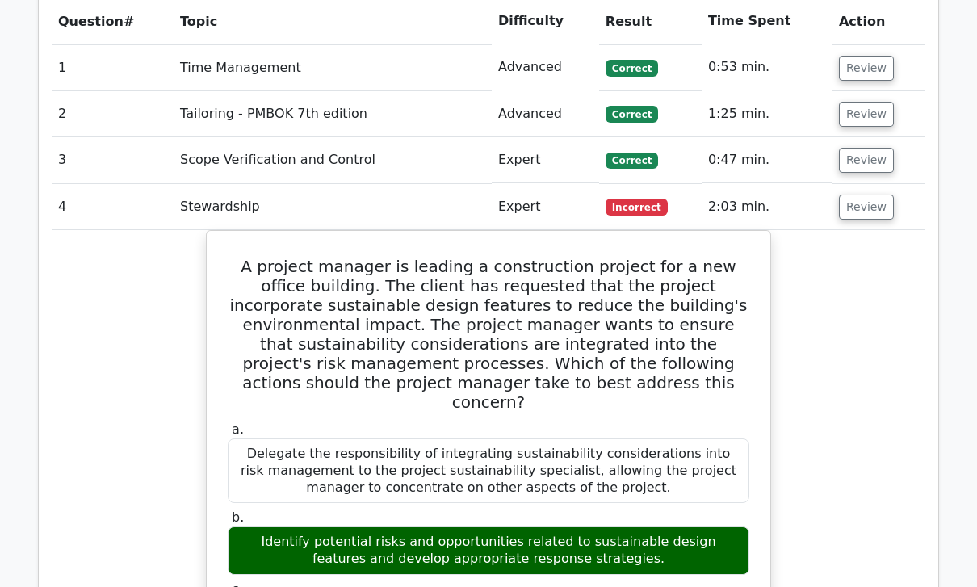
click at [839, 195] on button "Review" at bounding box center [866, 207] width 55 height 25
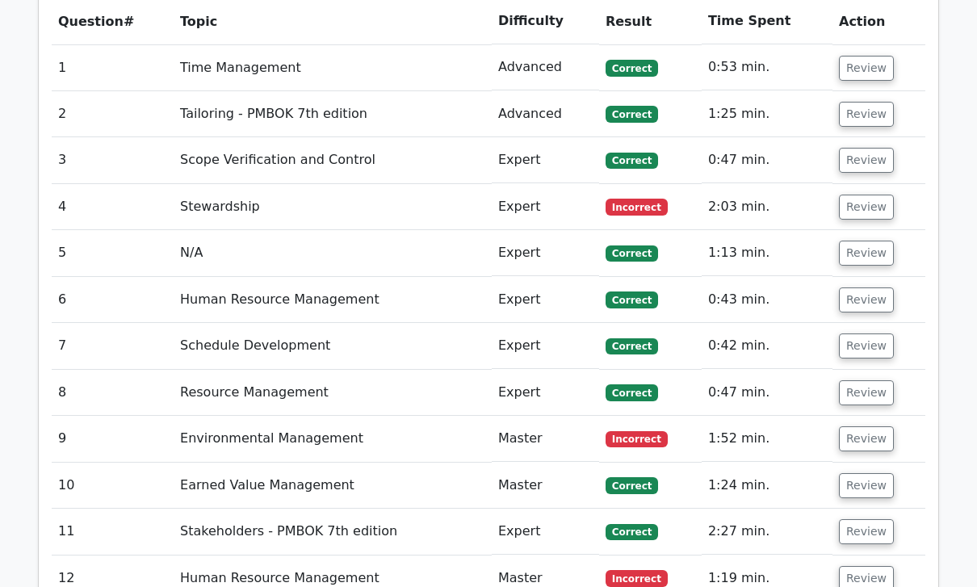
click at [861, 241] on button "Review" at bounding box center [866, 253] width 55 height 25
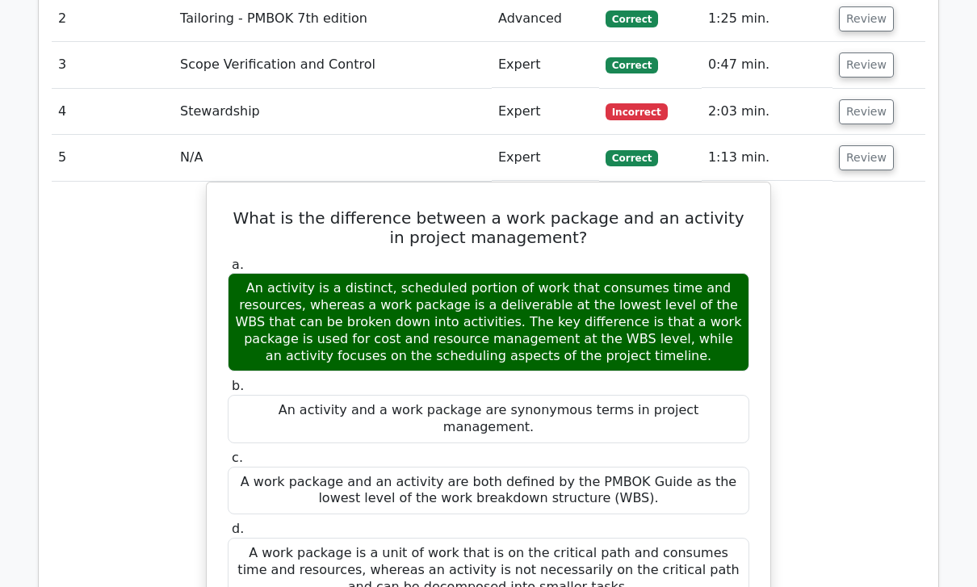
scroll to position [2019, 0]
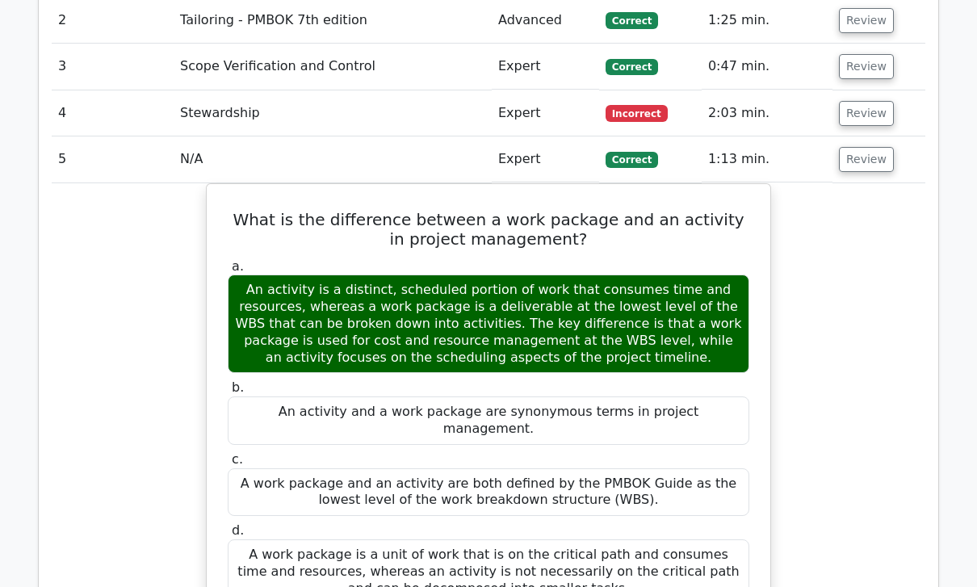
click at [849, 148] on button "Review" at bounding box center [866, 160] width 55 height 25
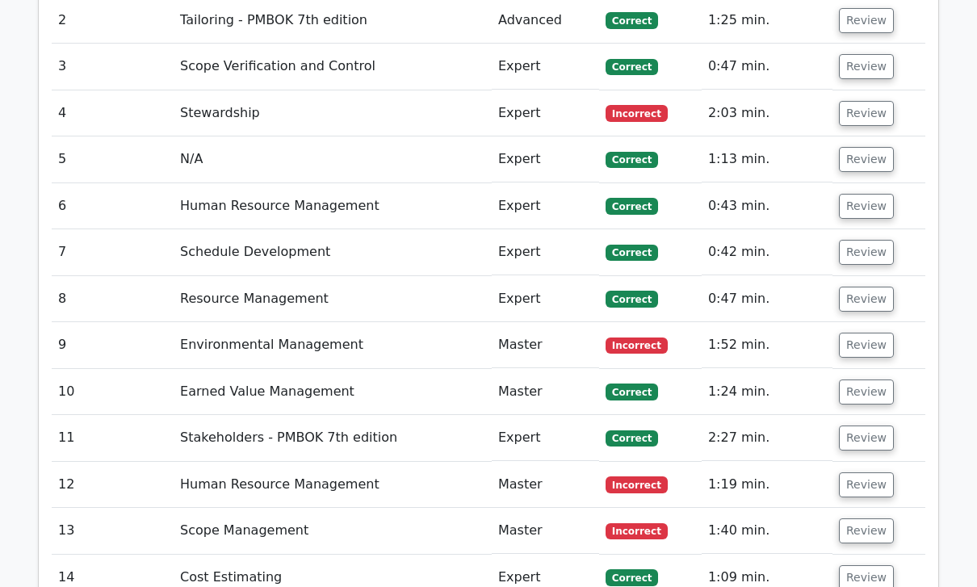
click at [853, 194] on button "Review" at bounding box center [866, 206] width 55 height 25
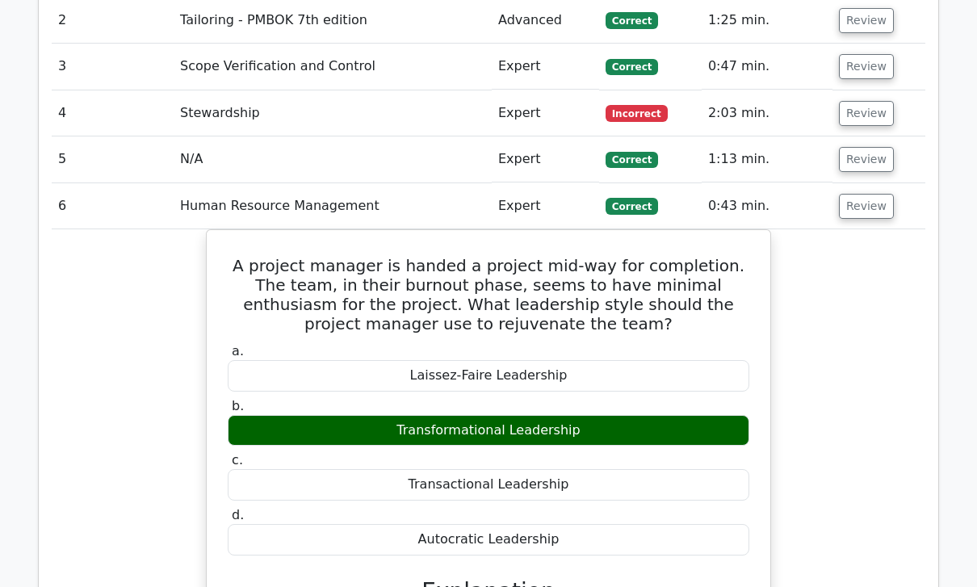
click at [864, 194] on button "Review" at bounding box center [866, 206] width 55 height 25
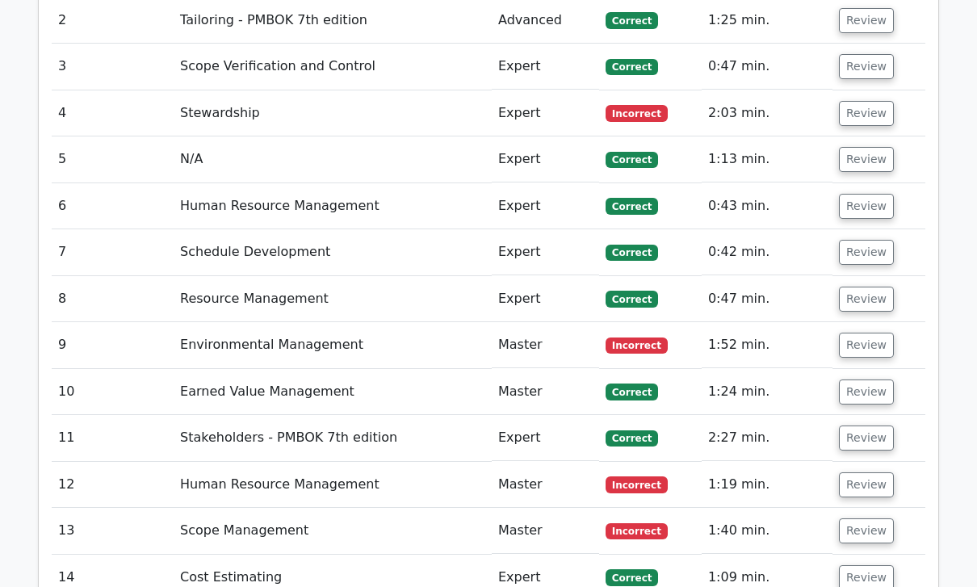
click at [850, 240] on button "Review" at bounding box center [866, 252] width 55 height 25
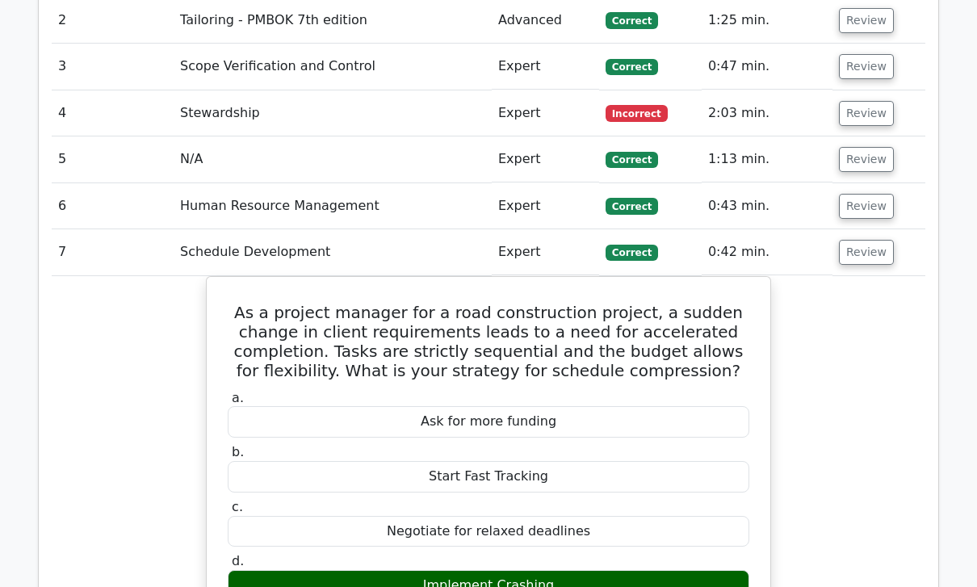
click at [847, 240] on button "Review" at bounding box center [866, 252] width 55 height 25
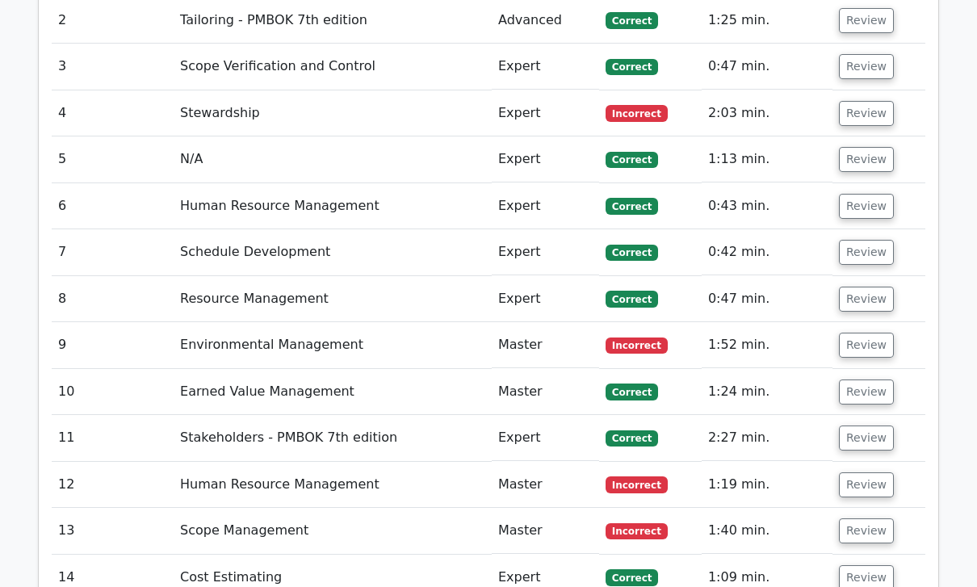
click at [861, 276] on td "Review" at bounding box center [878, 299] width 93 height 46
click at [868, 287] on button "Review" at bounding box center [866, 299] width 55 height 25
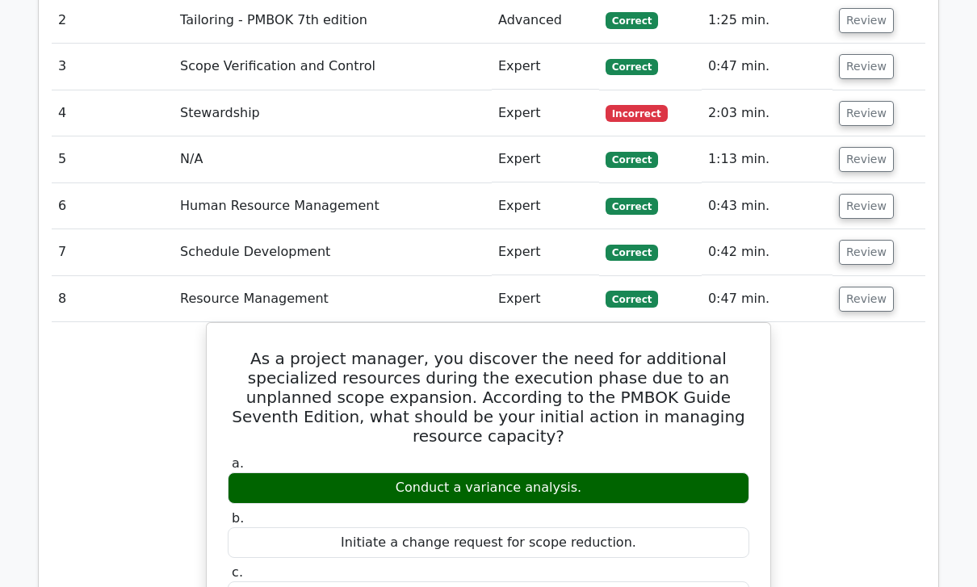
click at [880, 287] on button "Review" at bounding box center [866, 299] width 55 height 25
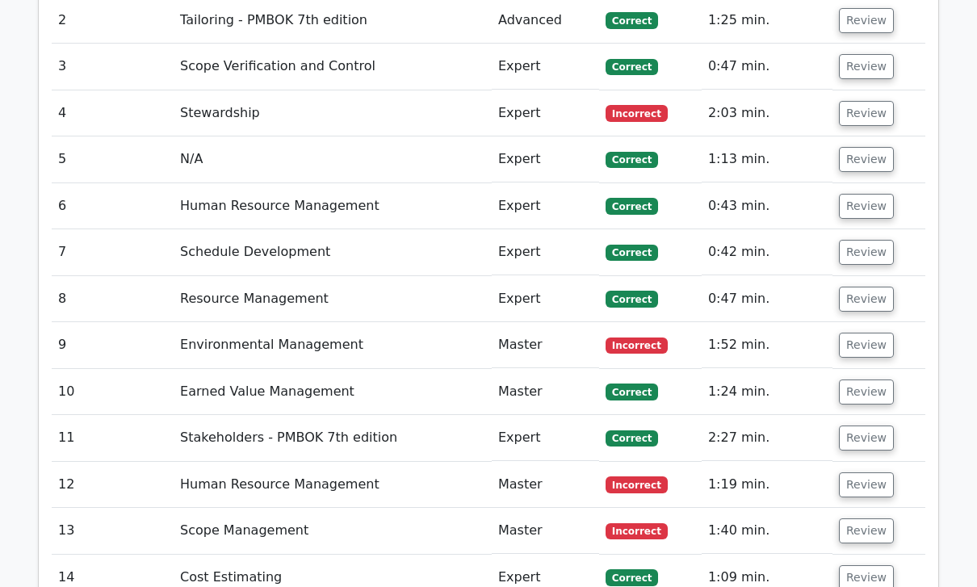
click at [866, 333] on button "Review" at bounding box center [866, 345] width 55 height 25
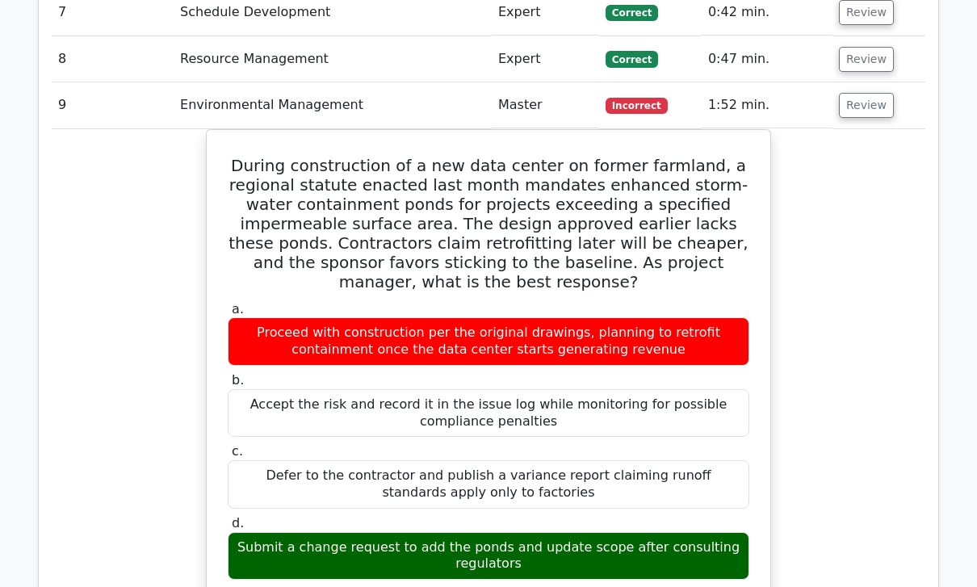
scroll to position [2260, 0]
click at [862, 93] on button "Review" at bounding box center [866, 105] width 55 height 25
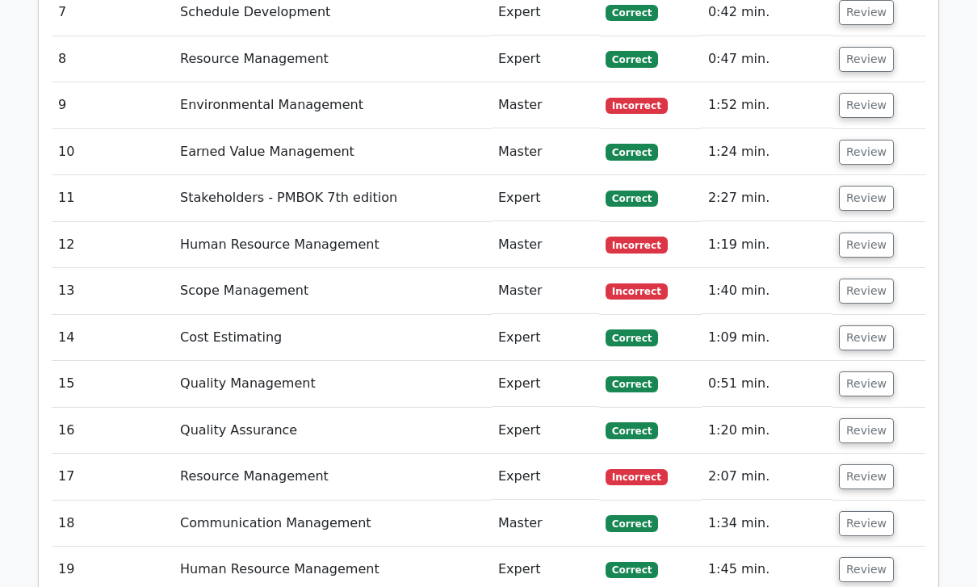
click at [859, 140] on button "Review" at bounding box center [866, 152] width 55 height 25
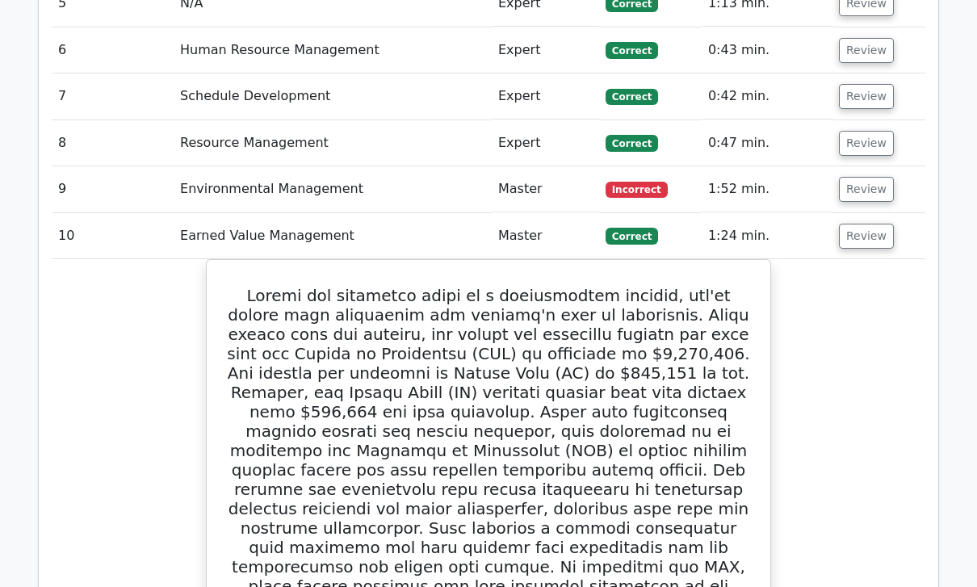
scroll to position [2176, 0]
click at [870, 224] on button "Review" at bounding box center [866, 236] width 55 height 25
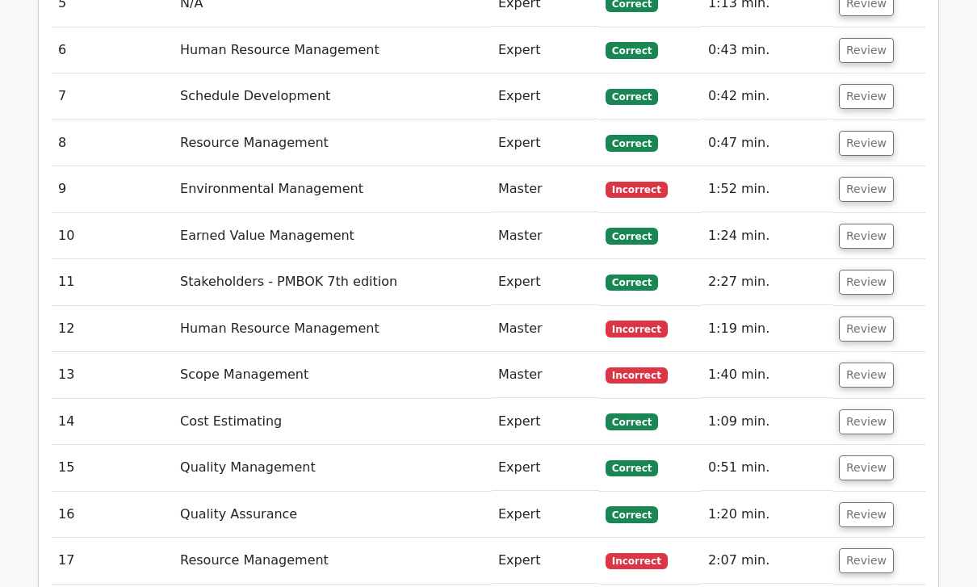
click at [867, 270] on button "Review" at bounding box center [866, 282] width 55 height 25
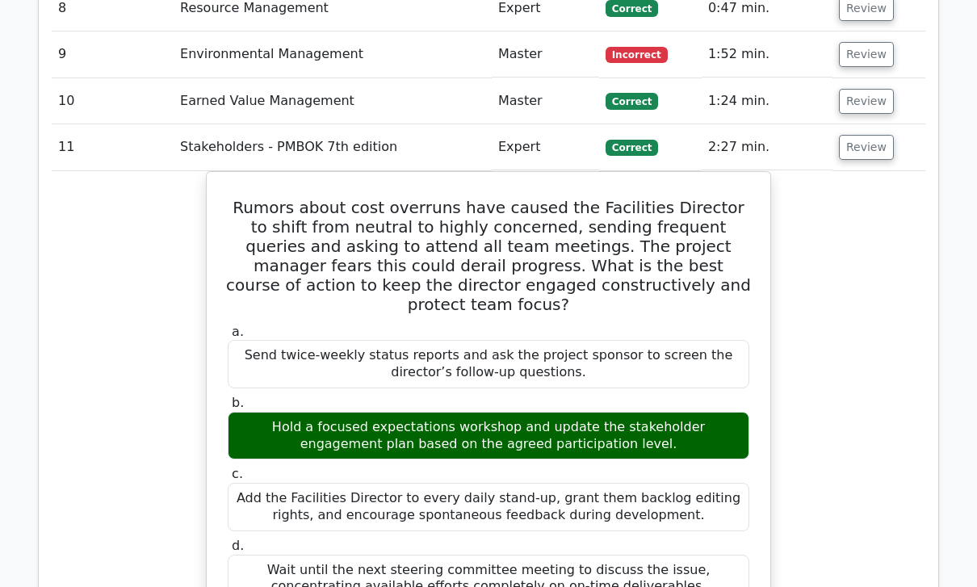
scroll to position [2308, 0]
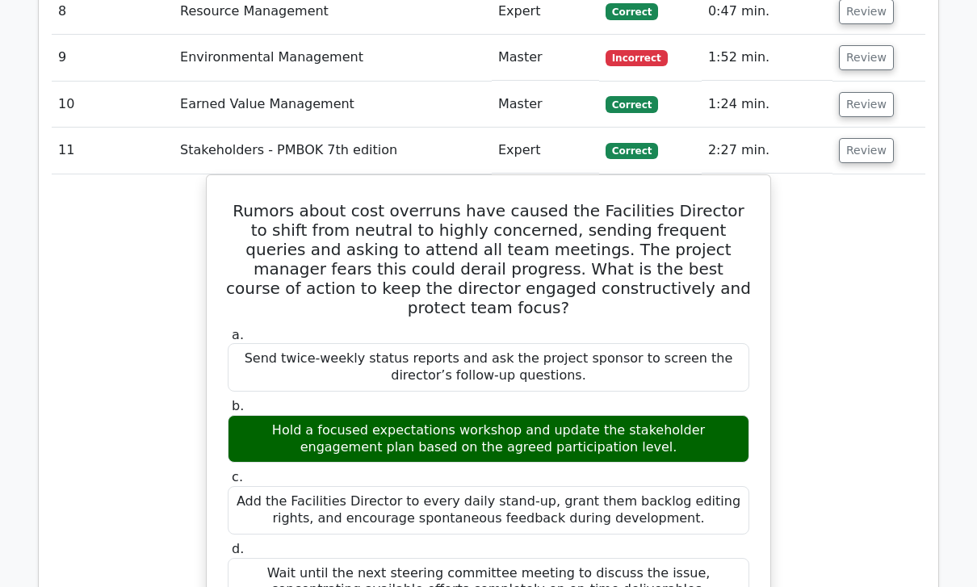
click at [862, 138] on button "Review" at bounding box center [866, 150] width 55 height 25
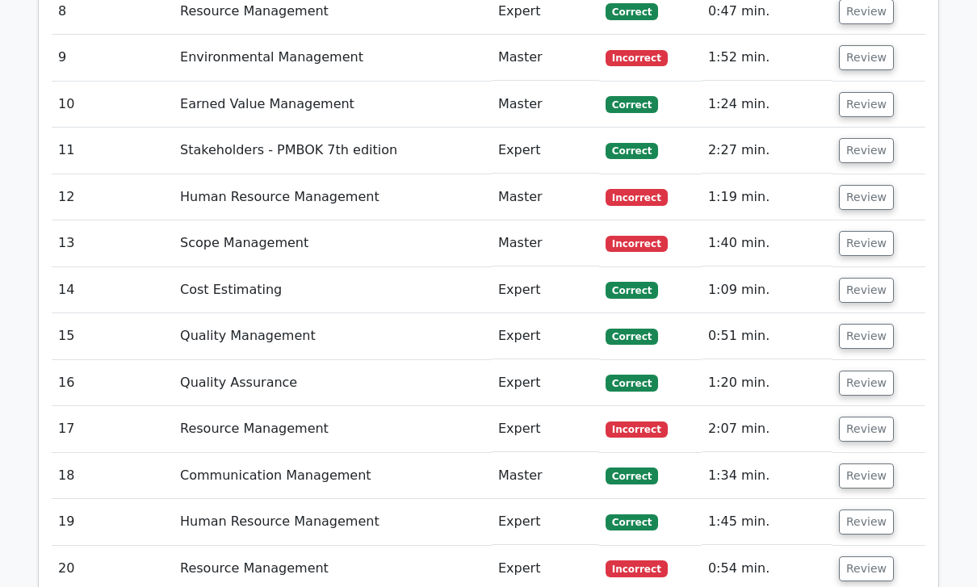
click at [860, 185] on button "Review" at bounding box center [866, 197] width 55 height 25
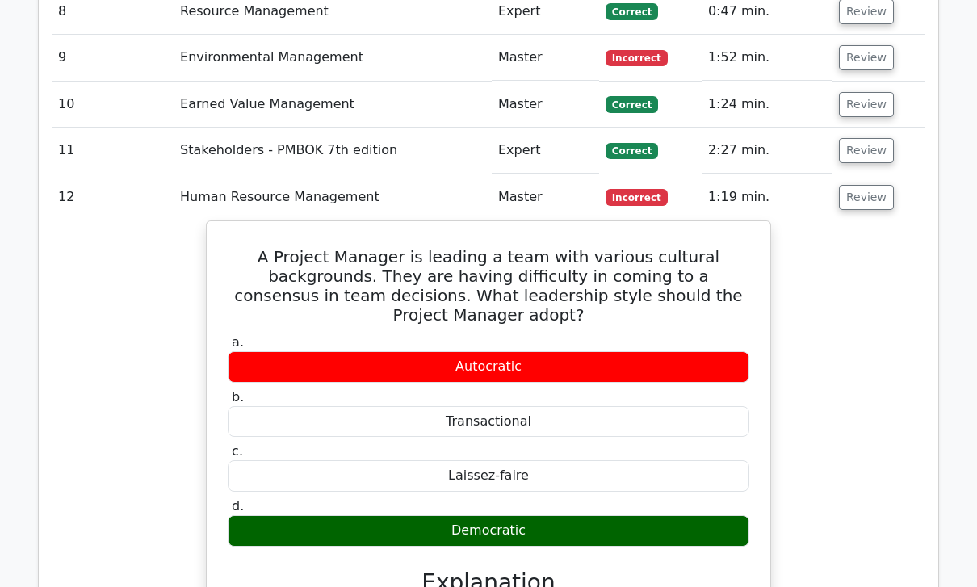
click at [877, 185] on button "Review" at bounding box center [866, 197] width 55 height 25
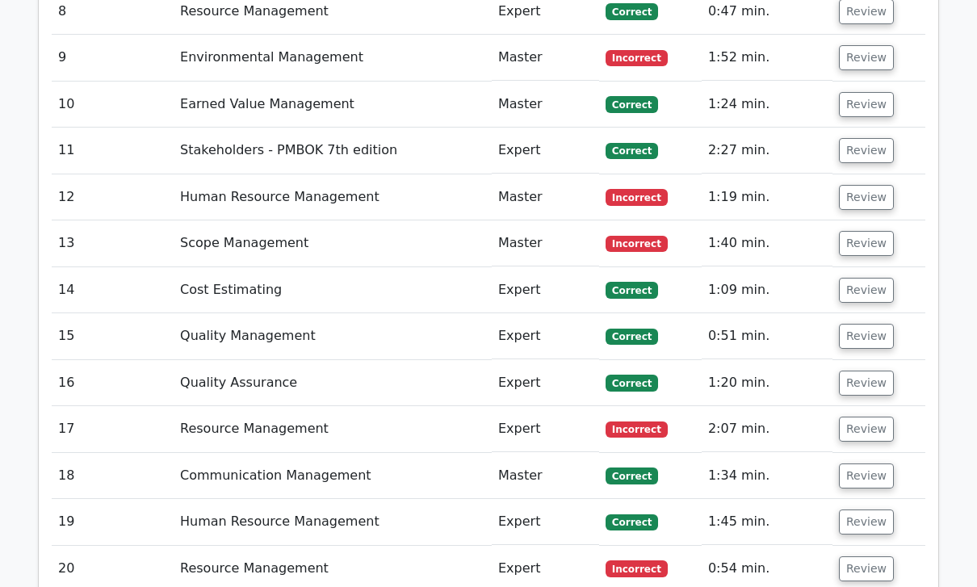
click at [869, 231] on button "Review" at bounding box center [866, 243] width 55 height 25
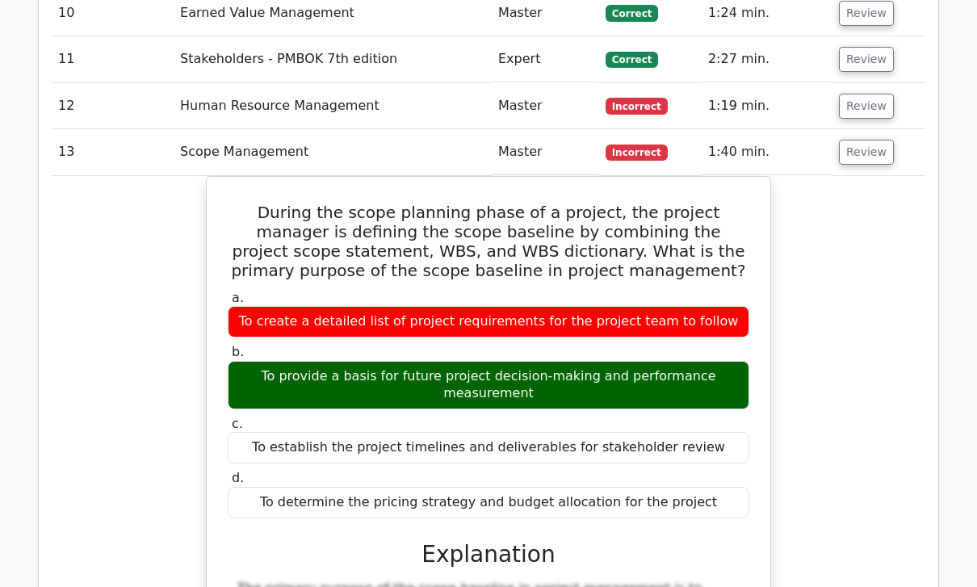
scroll to position [2398, 0]
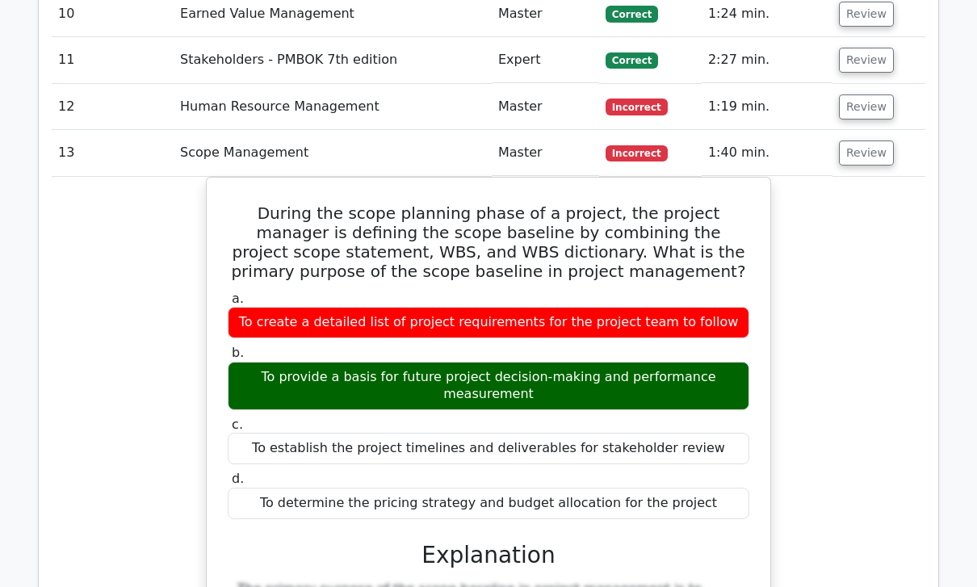
click at [874, 140] on button "Review" at bounding box center [866, 152] width 55 height 25
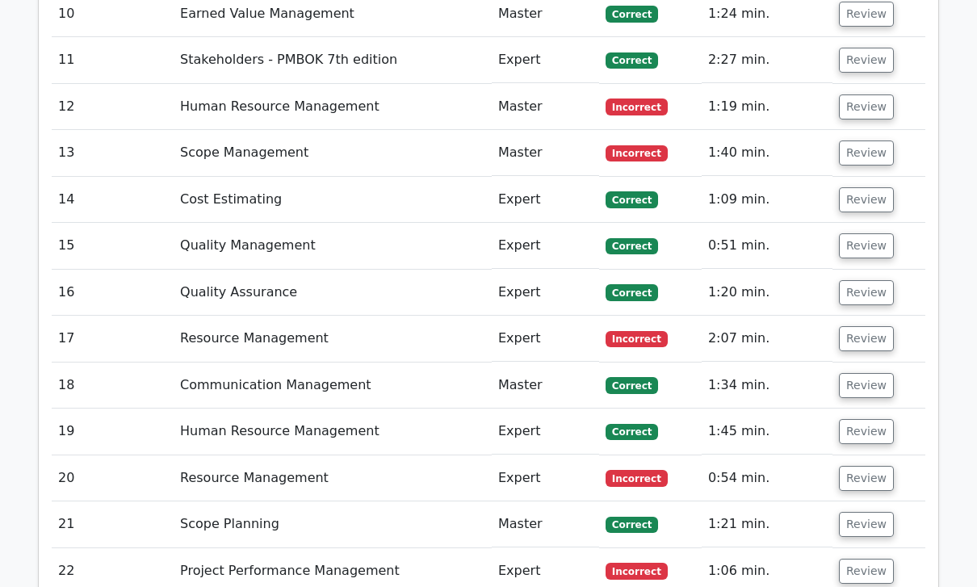
click at [876, 187] on button "Review" at bounding box center [866, 199] width 55 height 25
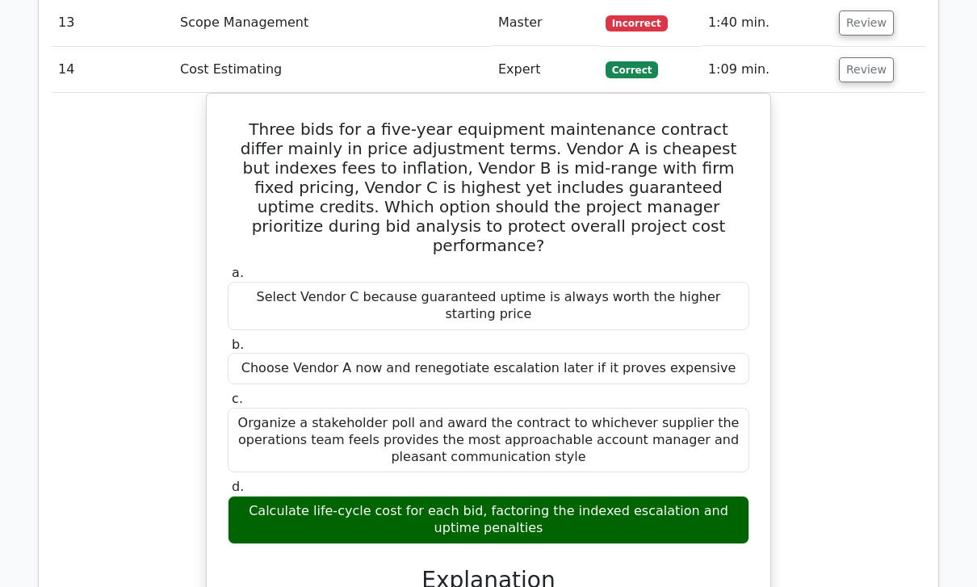
scroll to position [2534, 0]
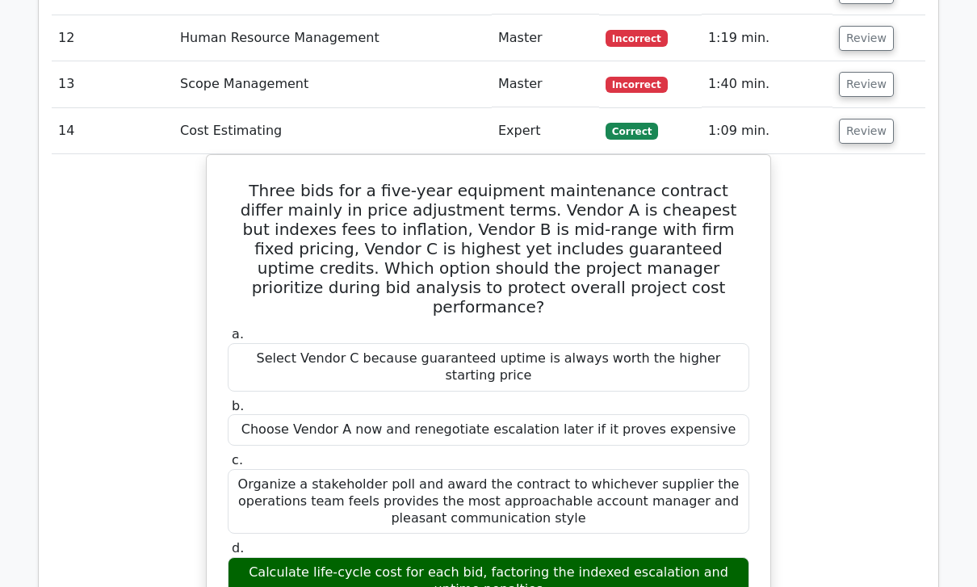
click at [849, 120] on button "Review" at bounding box center [866, 132] width 55 height 25
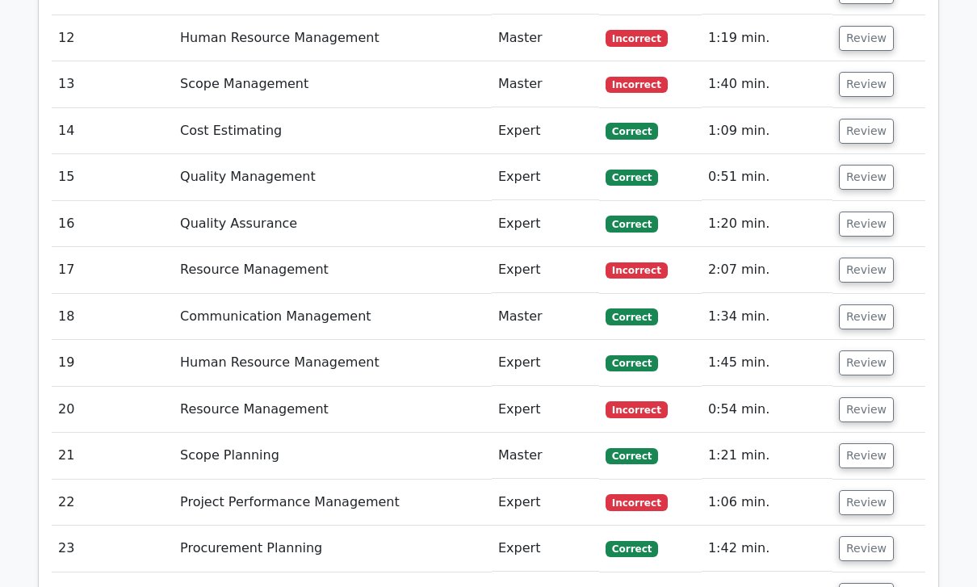
click at [862, 165] on button "Review" at bounding box center [866, 177] width 55 height 25
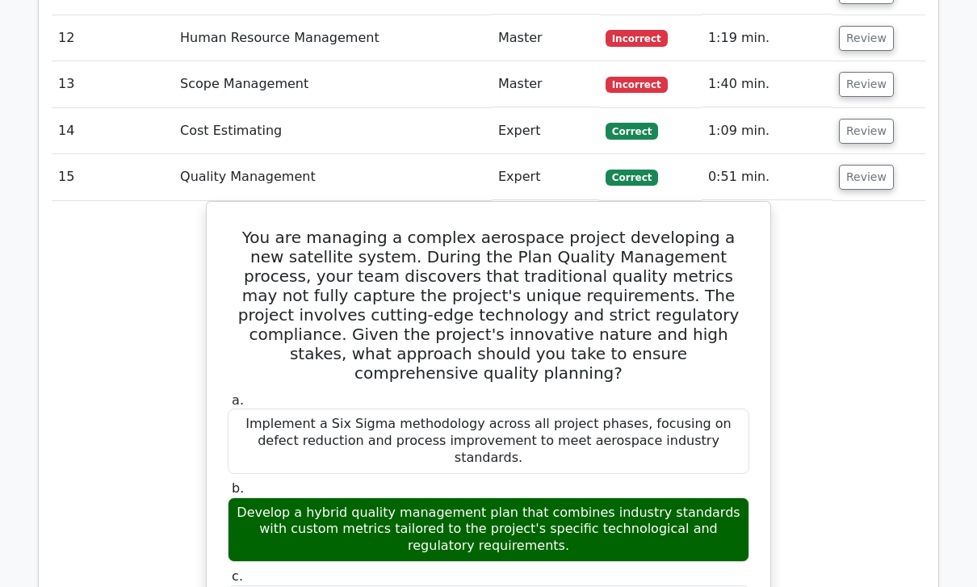
click at [875, 165] on button "Review" at bounding box center [866, 177] width 55 height 25
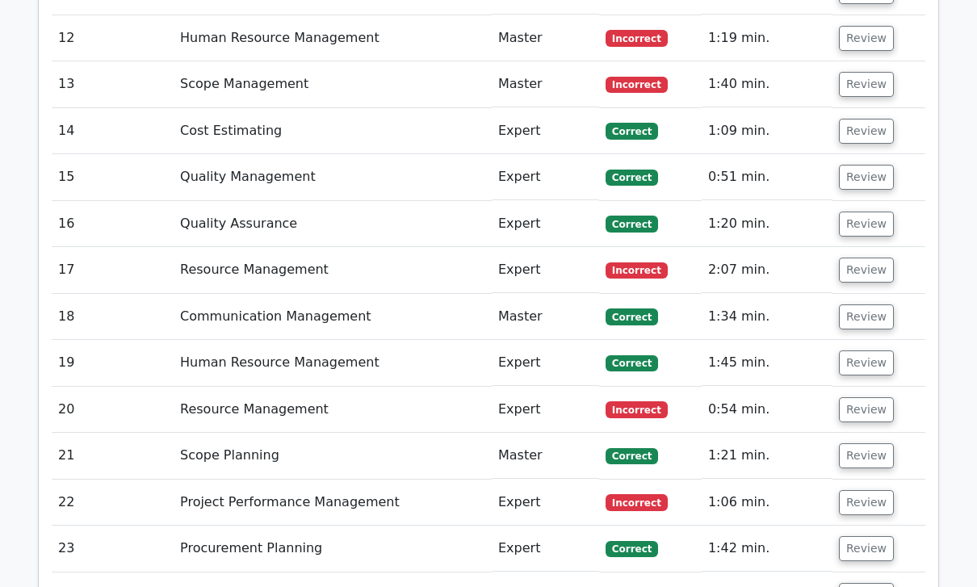
click at [880, 212] on button "Review" at bounding box center [866, 224] width 55 height 25
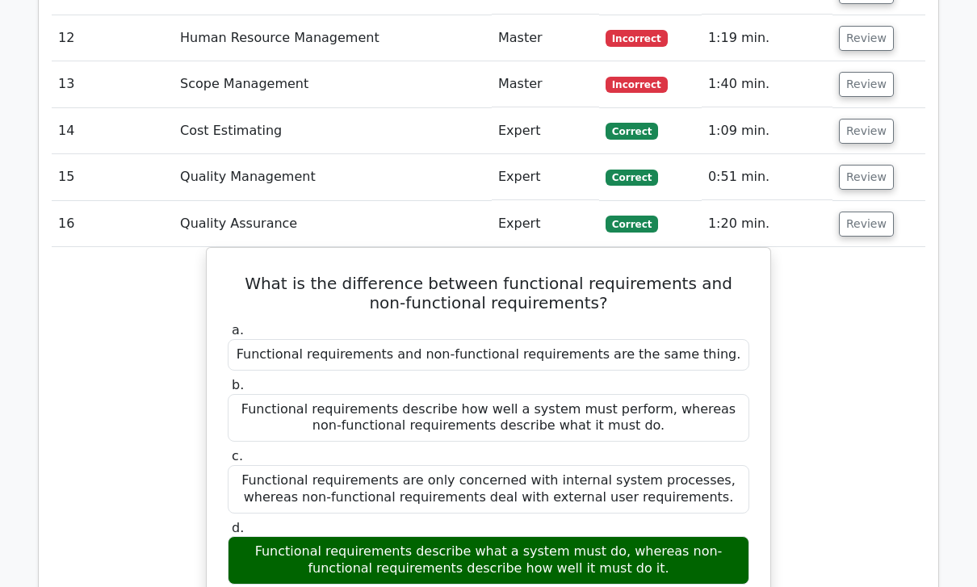
click at [874, 212] on button "Review" at bounding box center [866, 224] width 55 height 25
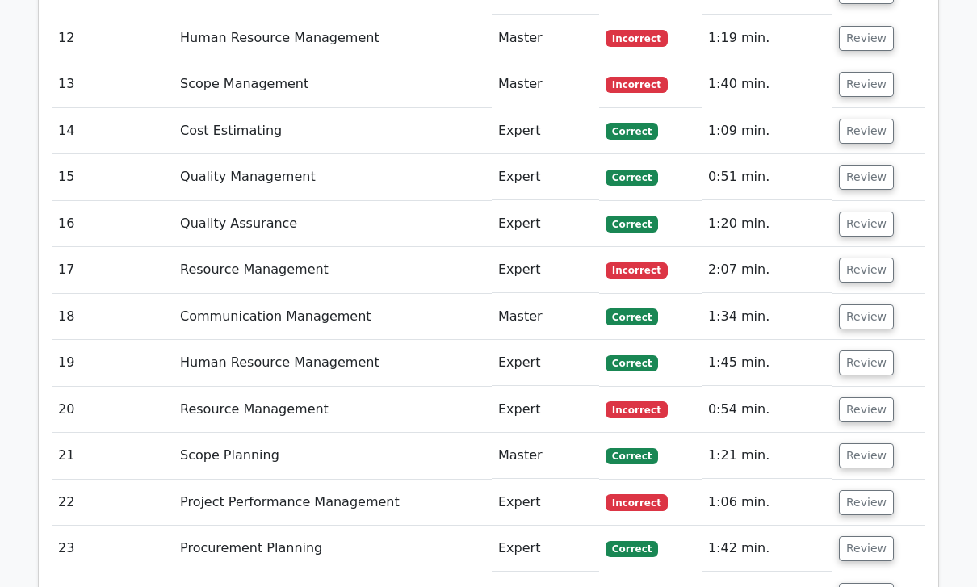
click at [870, 258] on button "Review" at bounding box center [866, 270] width 55 height 25
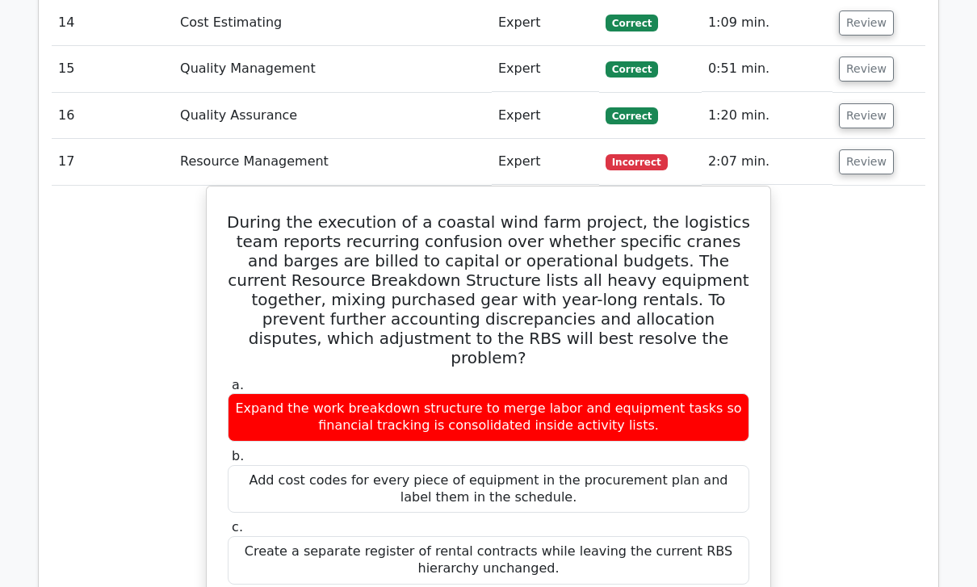
scroll to position [2543, 0]
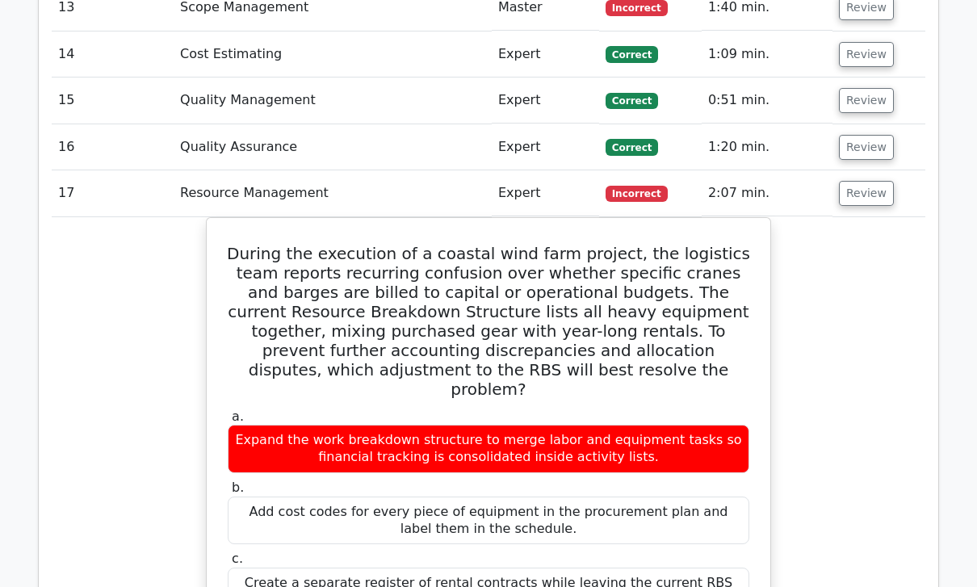
click at [871, 181] on button "Review" at bounding box center [866, 193] width 55 height 25
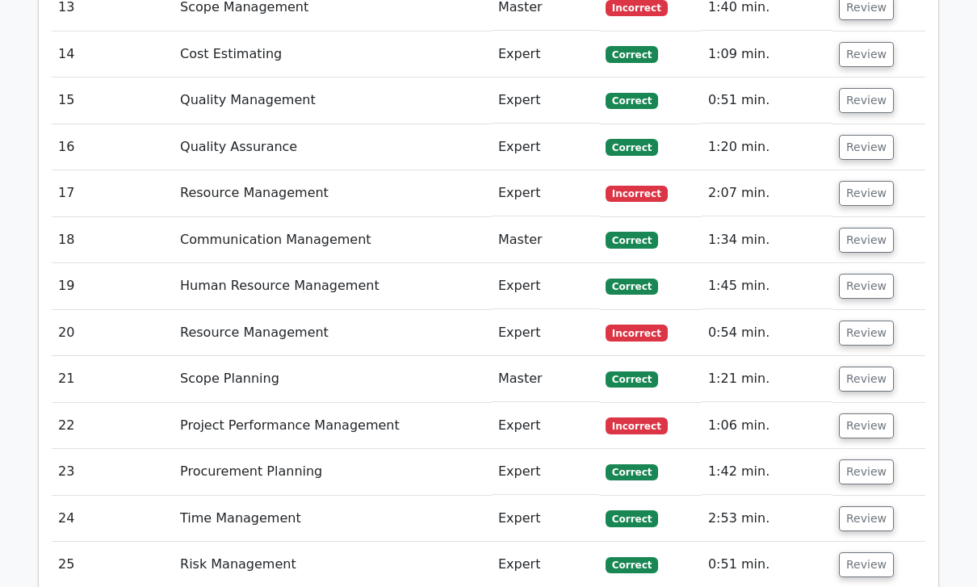
click at [873, 228] on button "Review" at bounding box center [866, 240] width 55 height 25
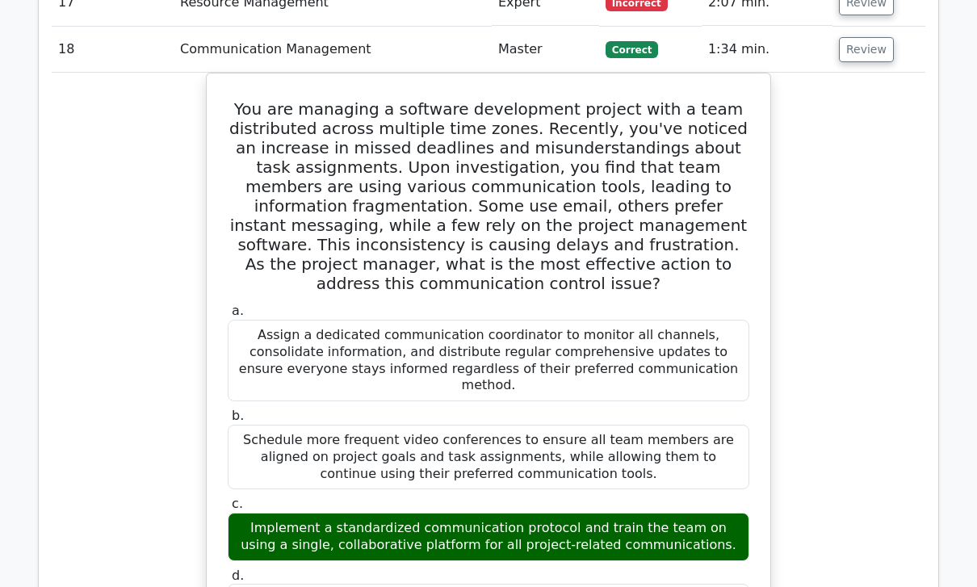
scroll to position [2733, 0]
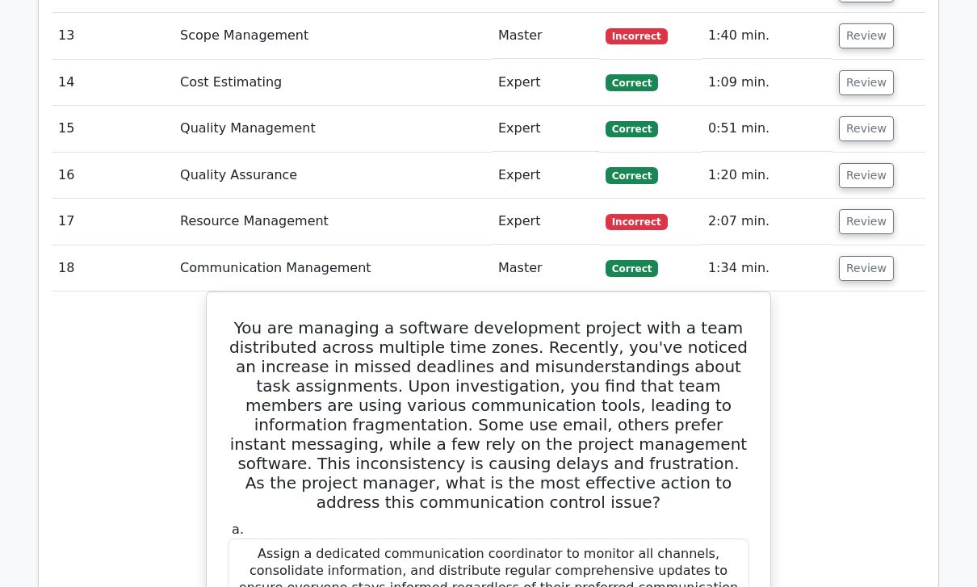
click at [871, 257] on button "Review" at bounding box center [866, 269] width 55 height 25
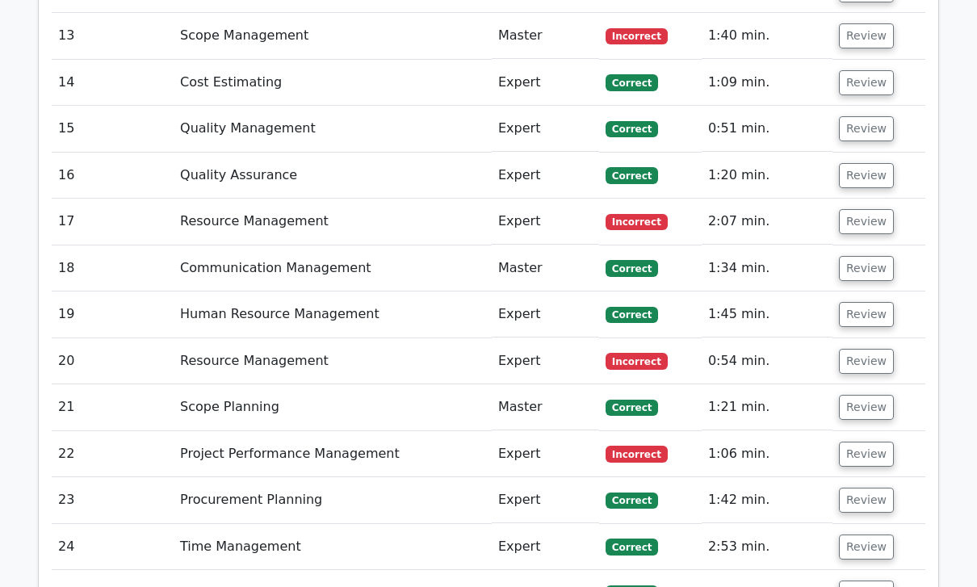
click at [870, 302] on button "Review" at bounding box center [866, 314] width 55 height 25
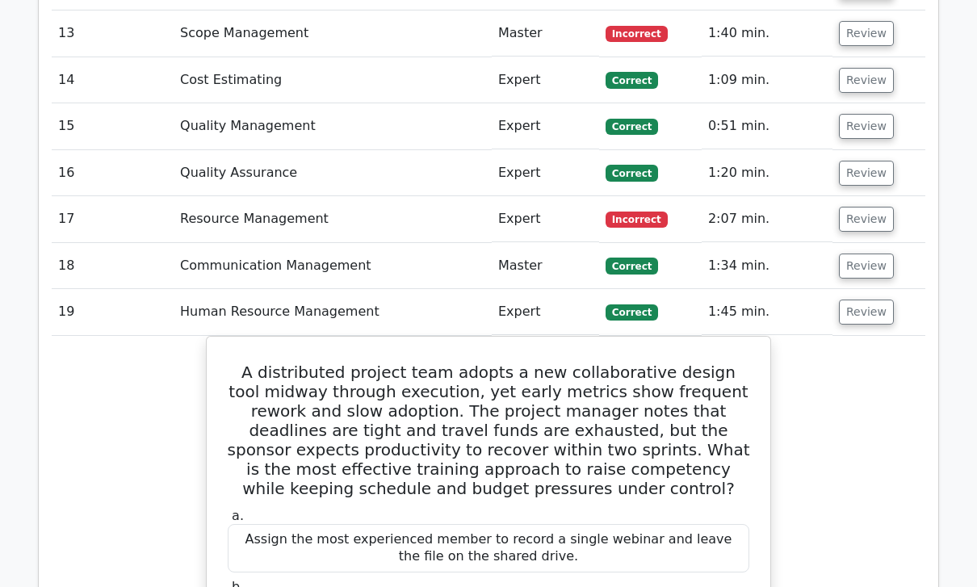
scroll to position [2513, 0]
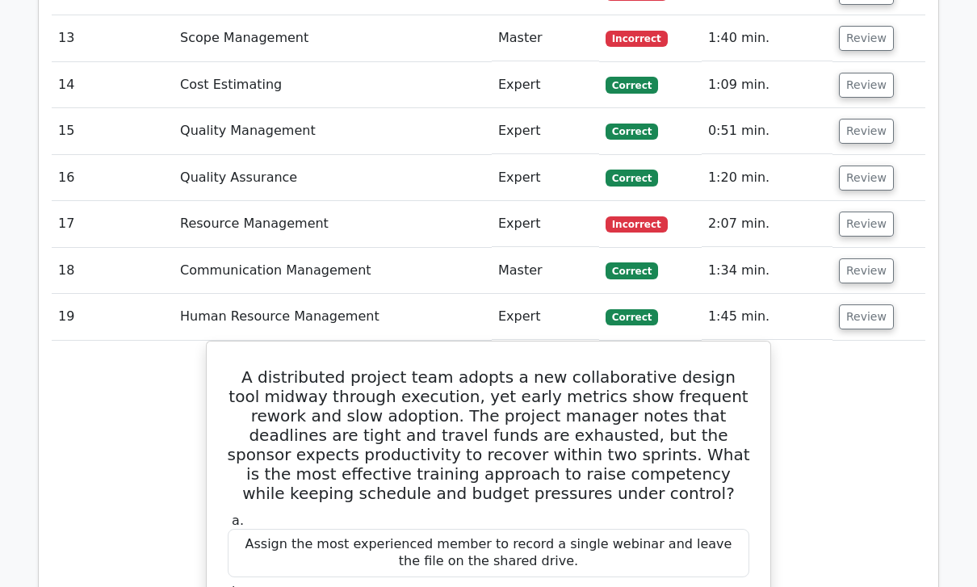
click at [870, 304] on button "Review" at bounding box center [866, 316] width 55 height 25
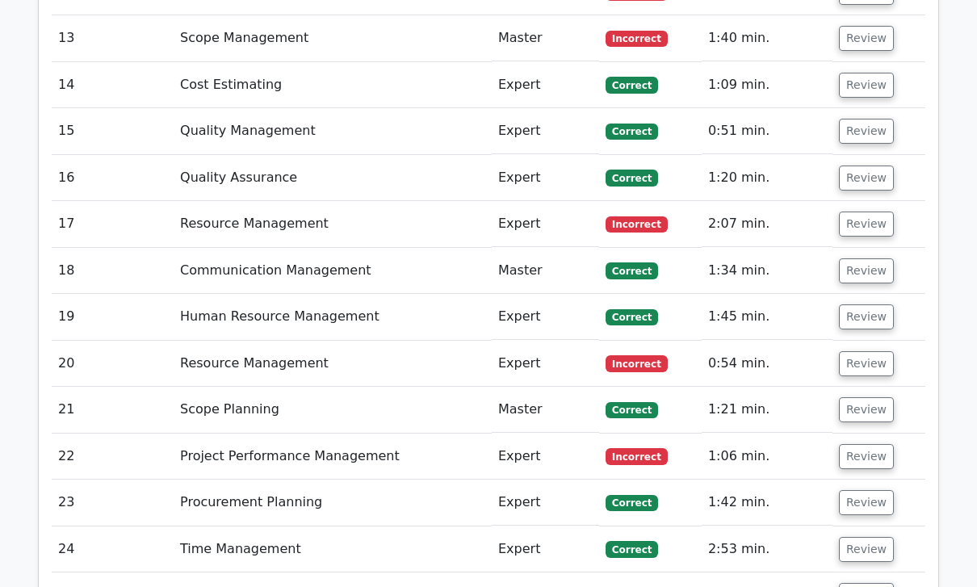
click at [872, 351] on button "Review" at bounding box center [866, 363] width 55 height 25
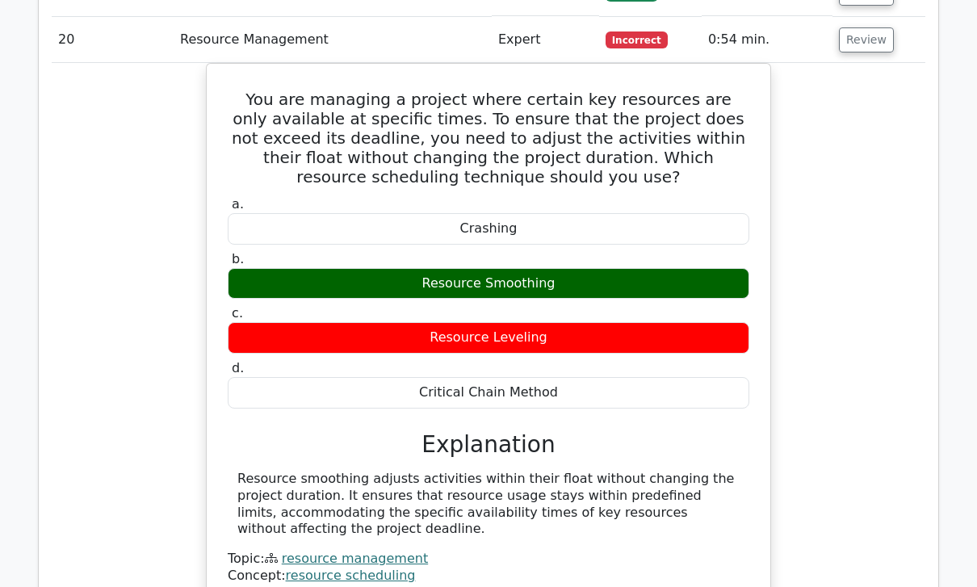
scroll to position [2831, 0]
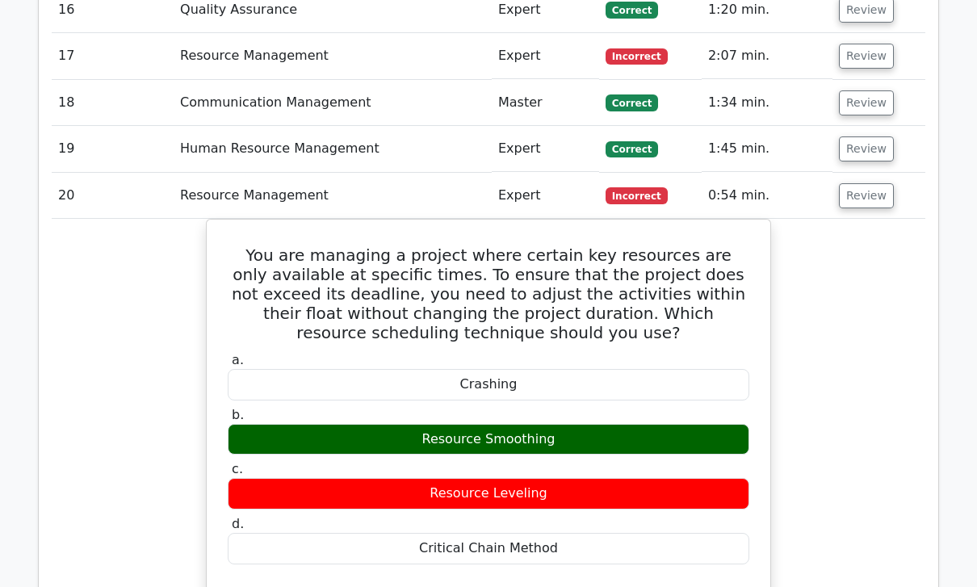
click at [864, 184] on button "Review" at bounding box center [866, 196] width 55 height 25
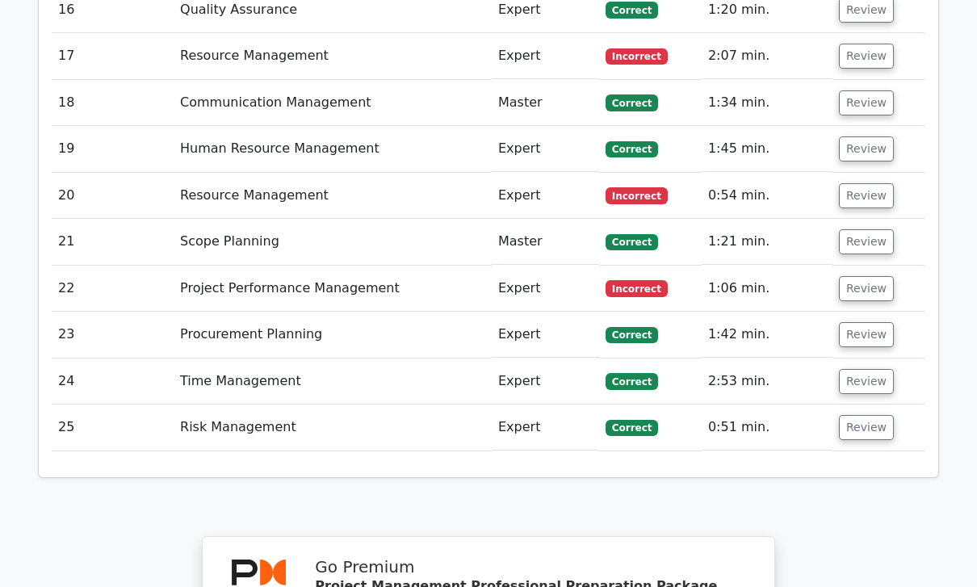
click at [876, 229] on button "Review" at bounding box center [866, 241] width 55 height 25
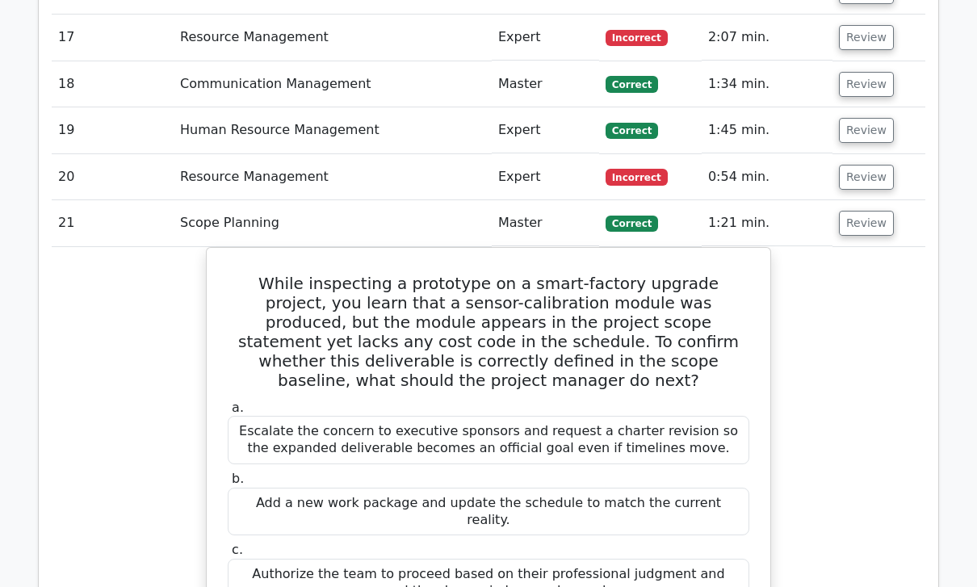
scroll to position [2682, 0]
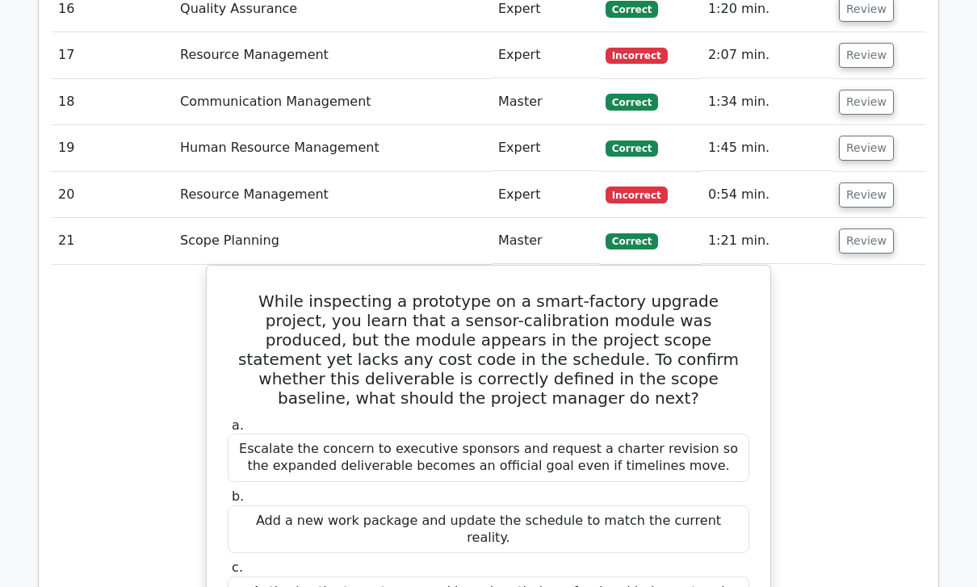
click at [865, 229] on button "Review" at bounding box center [866, 241] width 55 height 25
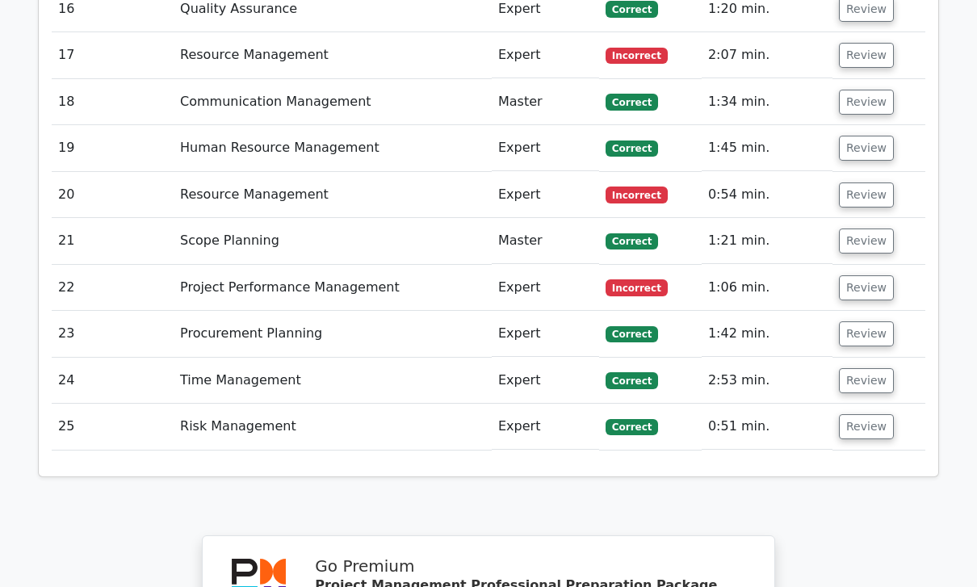
click at [875, 275] on button "Review" at bounding box center [866, 287] width 55 height 25
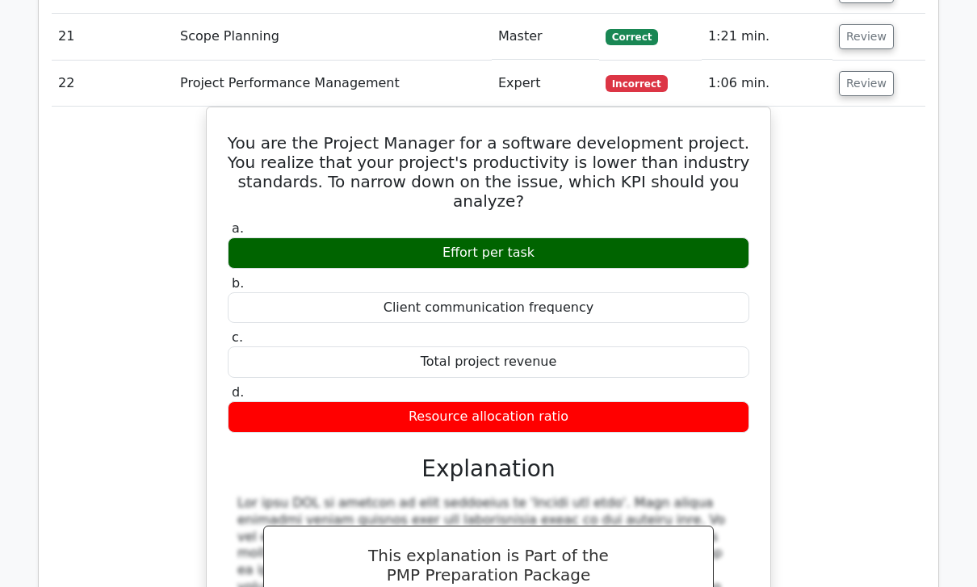
scroll to position [2886, 0]
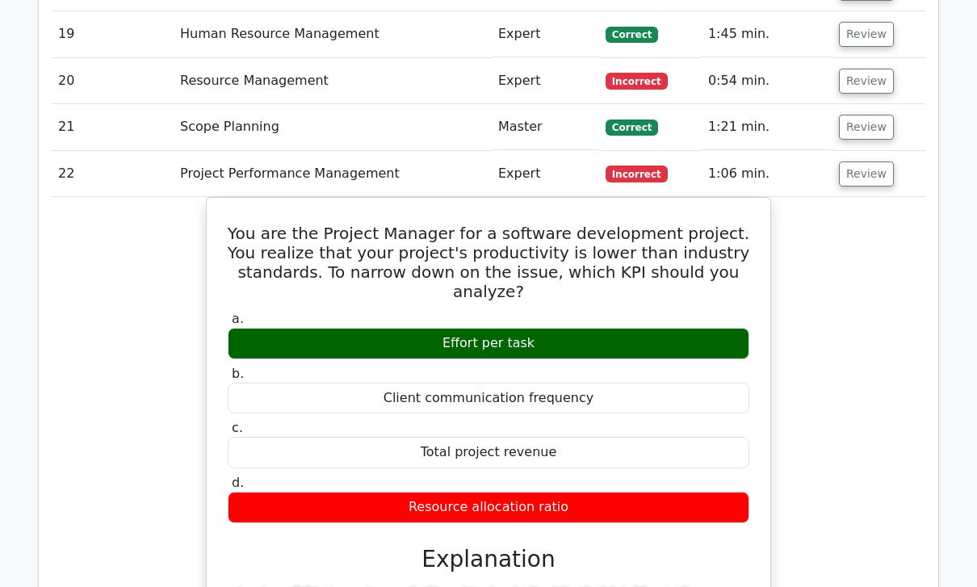
click at [862, 162] on button "Review" at bounding box center [866, 174] width 55 height 25
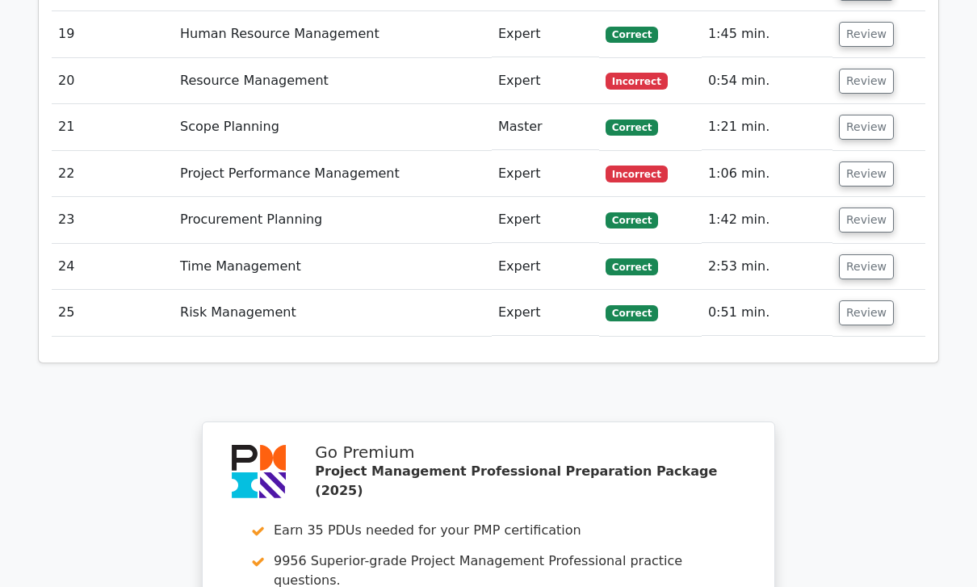
scroll to position [2795, 0]
click at [870, 208] on button "Review" at bounding box center [866, 220] width 55 height 25
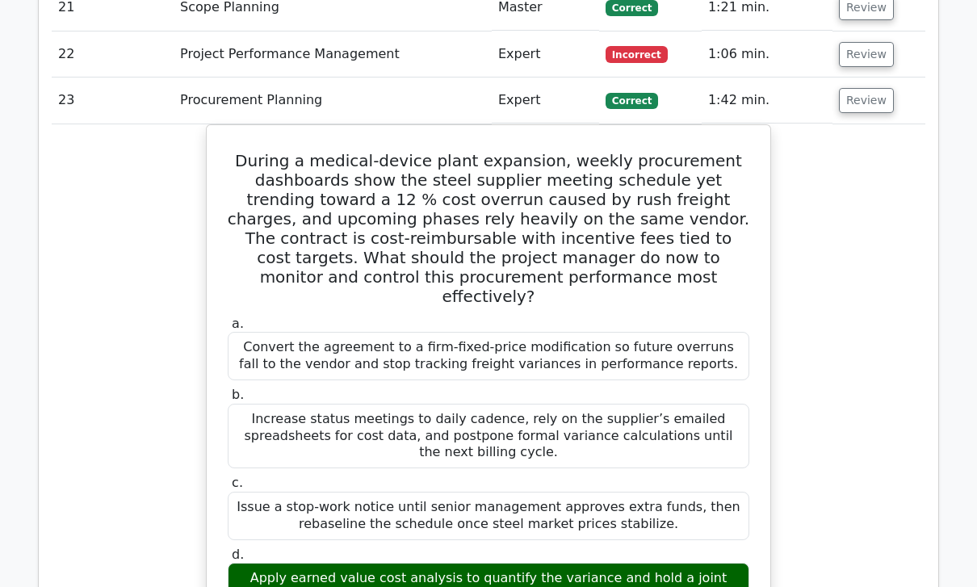
scroll to position [2899, 0]
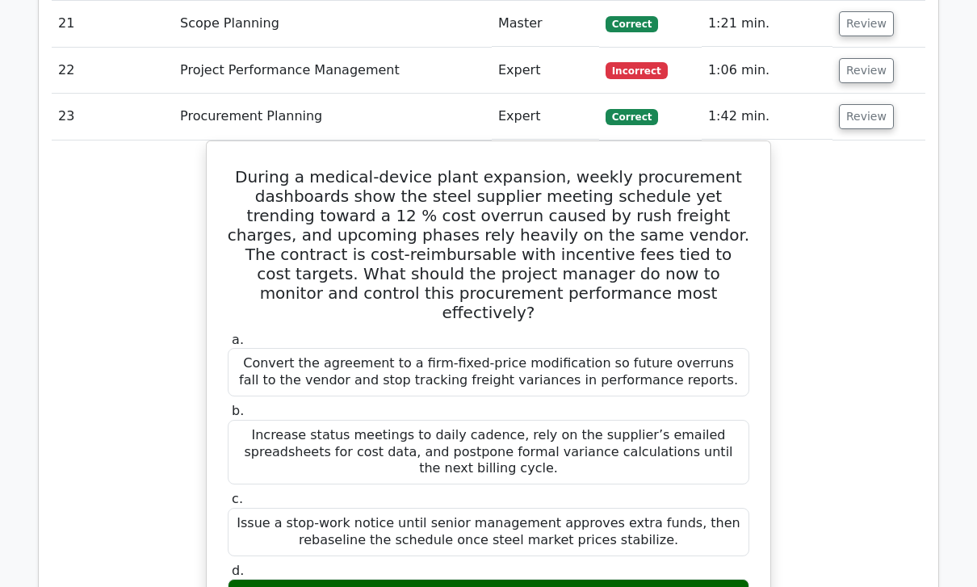
click at [860, 104] on button "Review" at bounding box center [866, 116] width 55 height 25
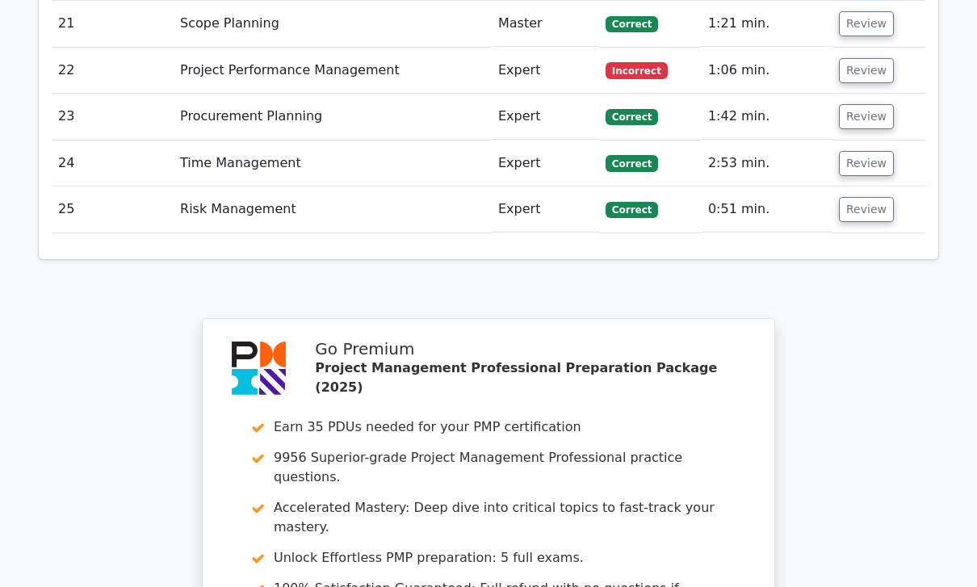
click at [874, 151] on button "Review" at bounding box center [866, 163] width 55 height 25
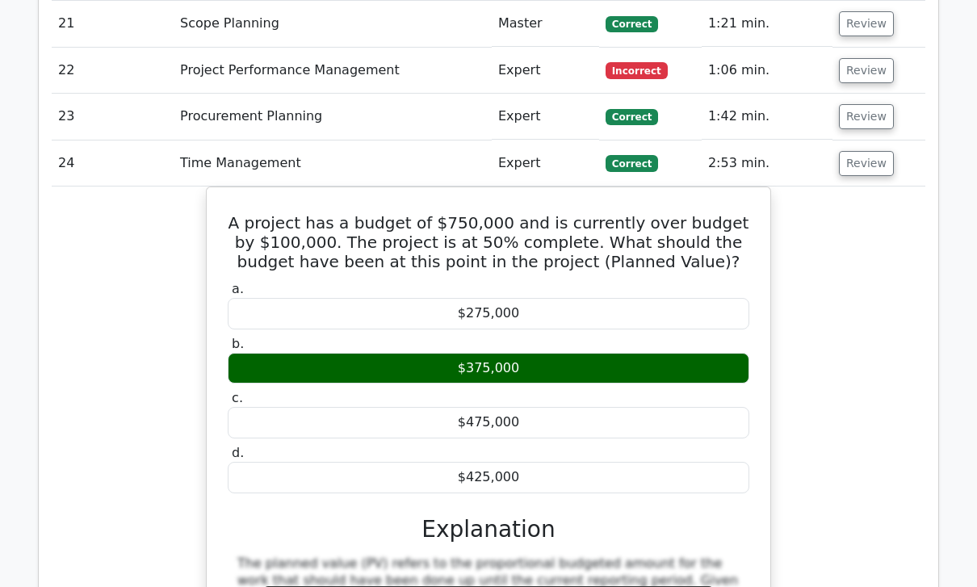
click at [864, 151] on button "Review" at bounding box center [866, 163] width 55 height 25
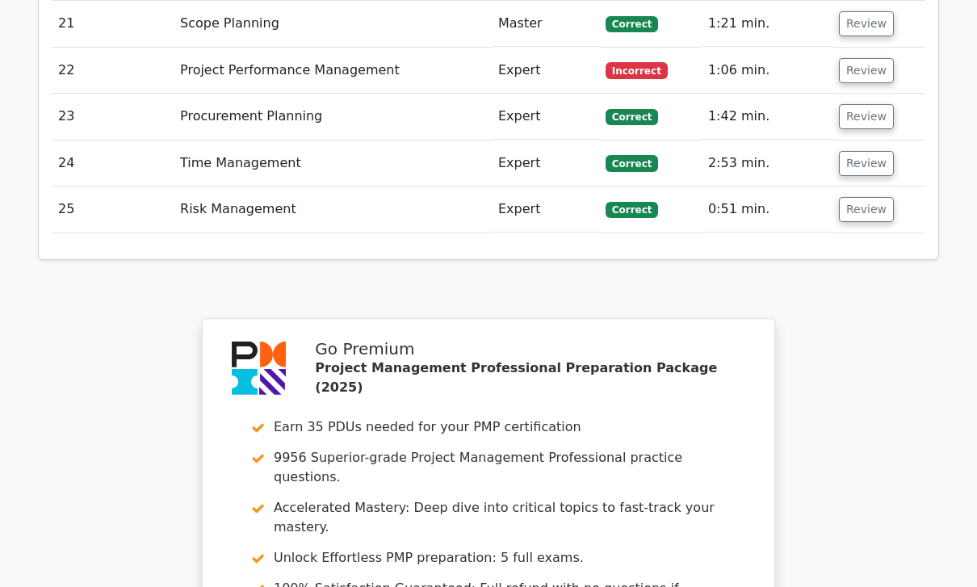
click at [870, 197] on button "Review" at bounding box center [866, 209] width 55 height 25
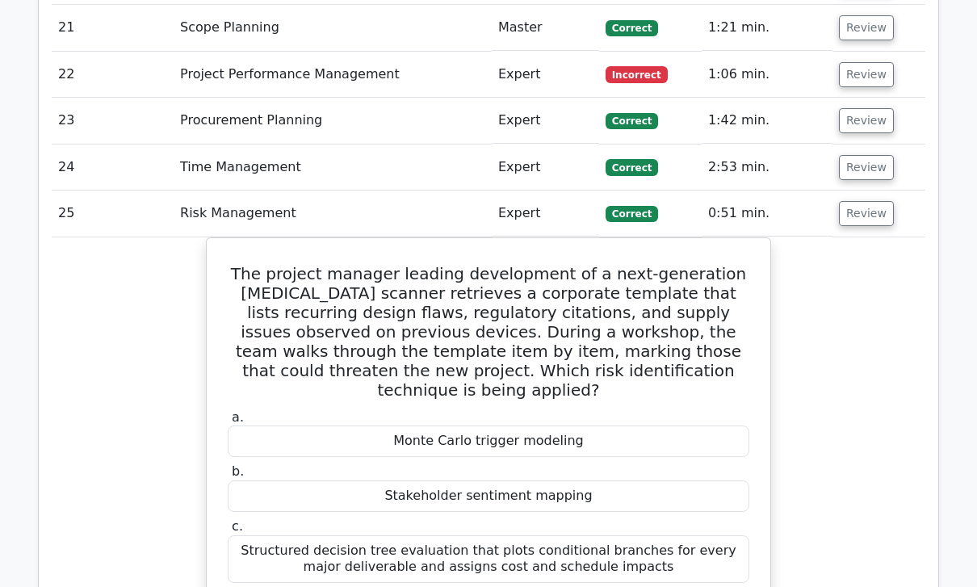
click at [870, 202] on button "Review" at bounding box center [866, 214] width 55 height 25
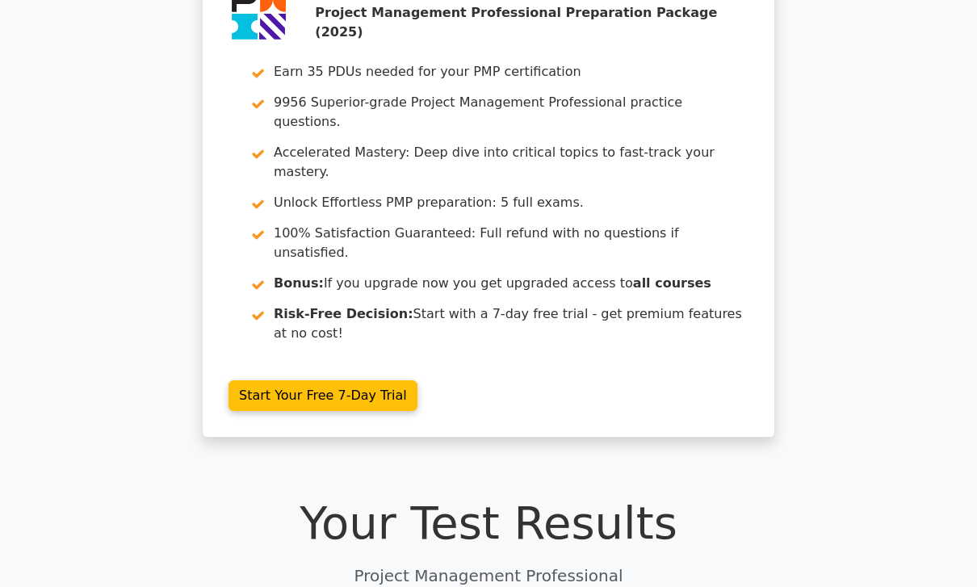
scroll to position [0, 0]
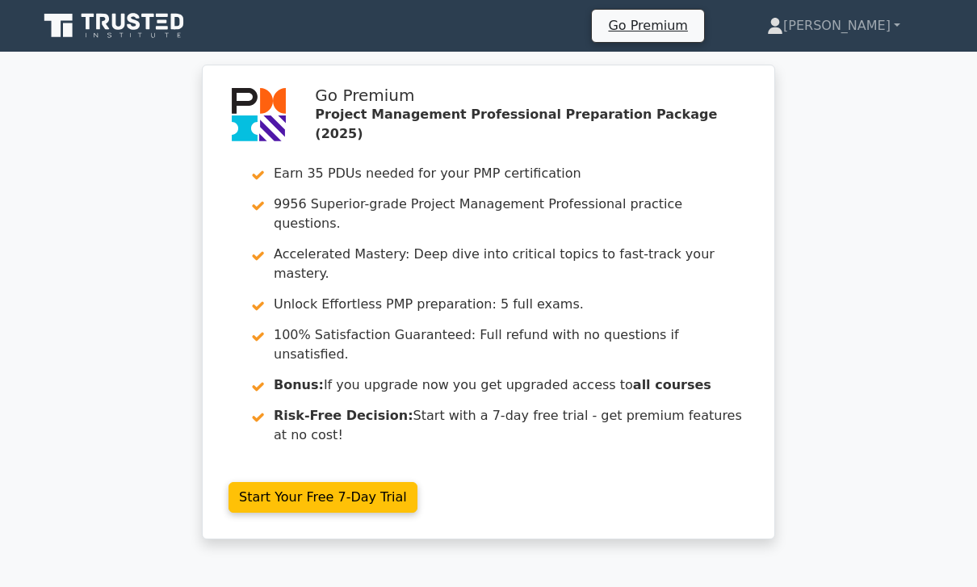
click at [870, 24] on link "[PERSON_NAME]" at bounding box center [833, 26] width 211 height 32
click at [853, 66] on link "Profile" at bounding box center [793, 64] width 128 height 26
